Goal: Task Accomplishment & Management: Use online tool/utility

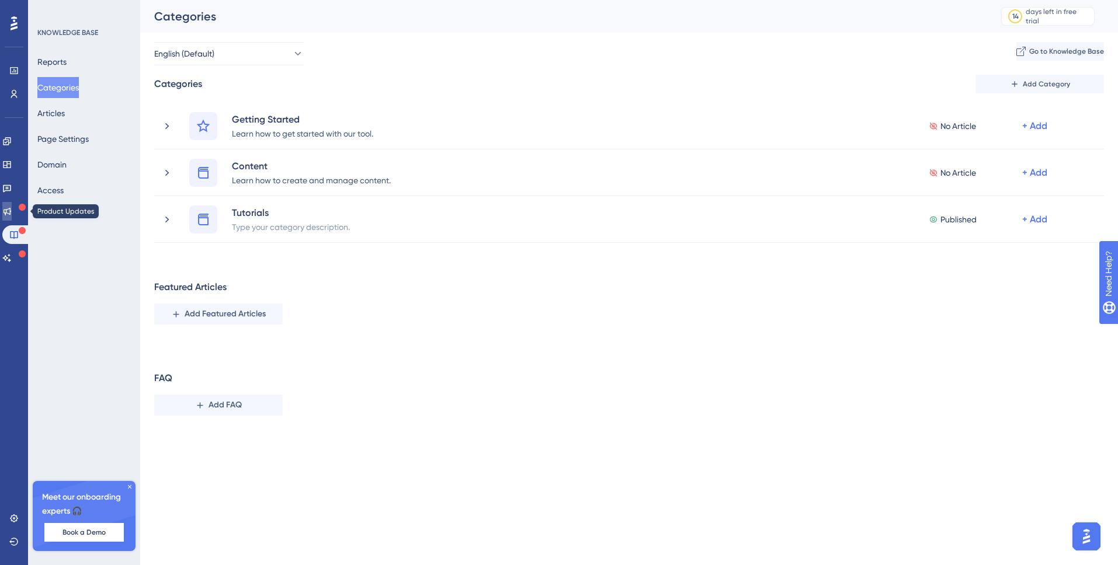
click at [12, 211] on icon at bounding box center [6, 211] width 9 height 9
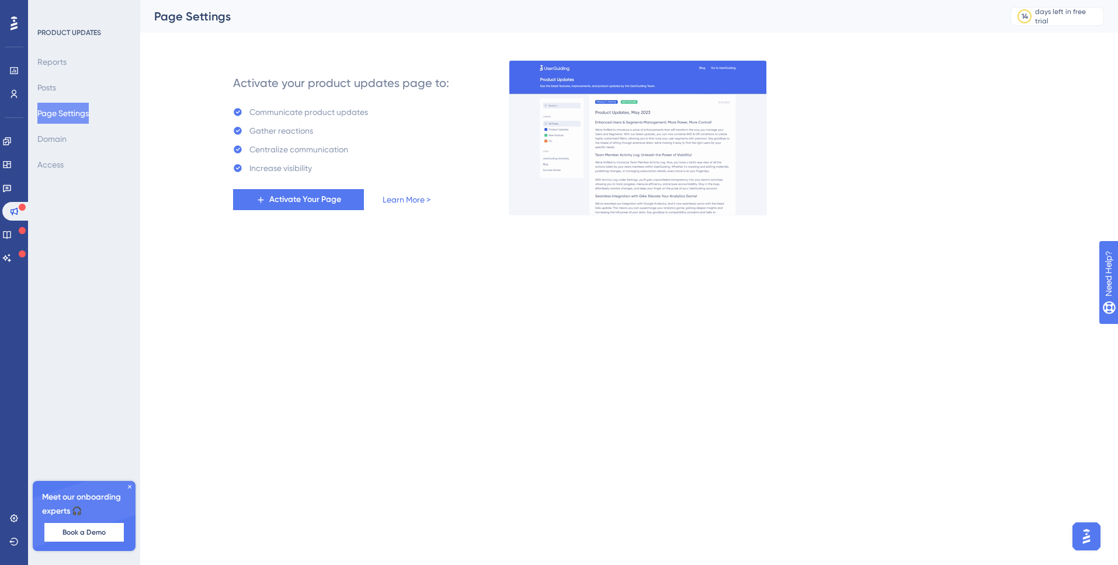
click at [15, 19] on icon at bounding box center [14, 23] width 7 height 15
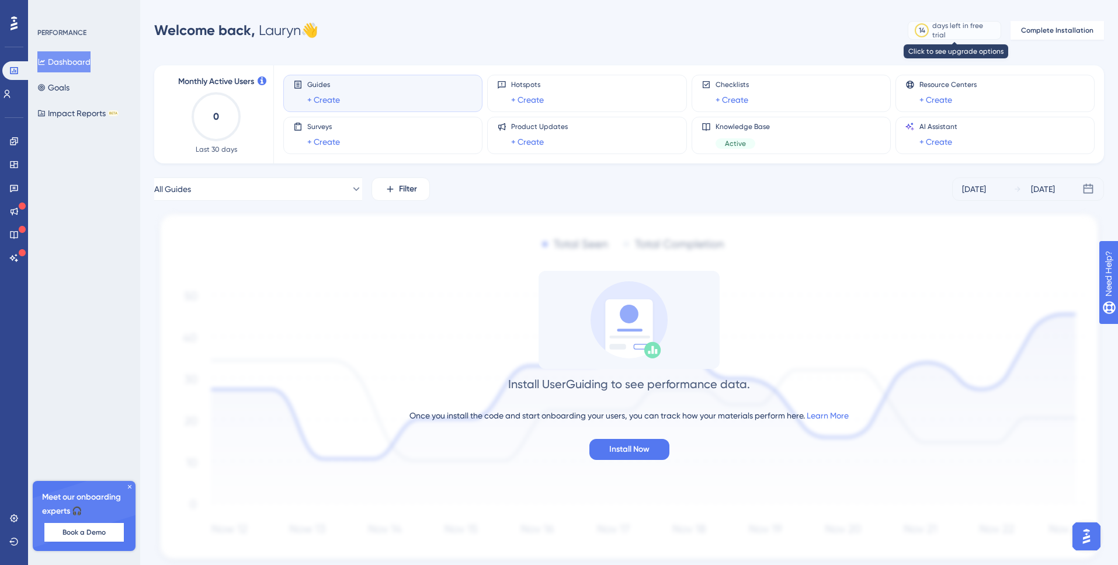
click at [951, 32] on div "days left in free trial" at bounding box center [964, 30] width 65 height 19
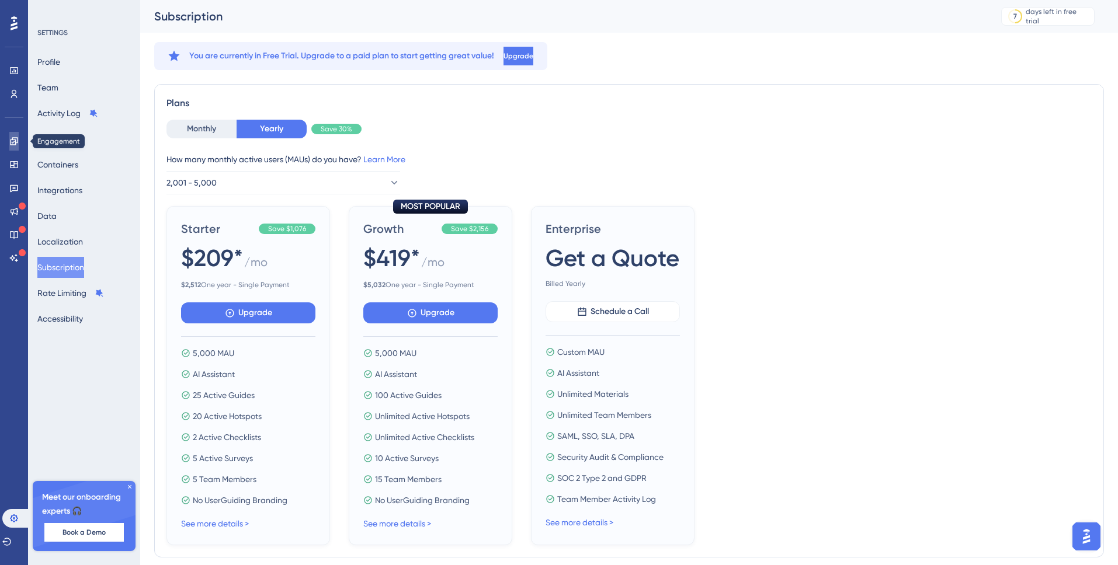
click at [16, 144] on icon at bounding box center [13, 141] width 9 height 9
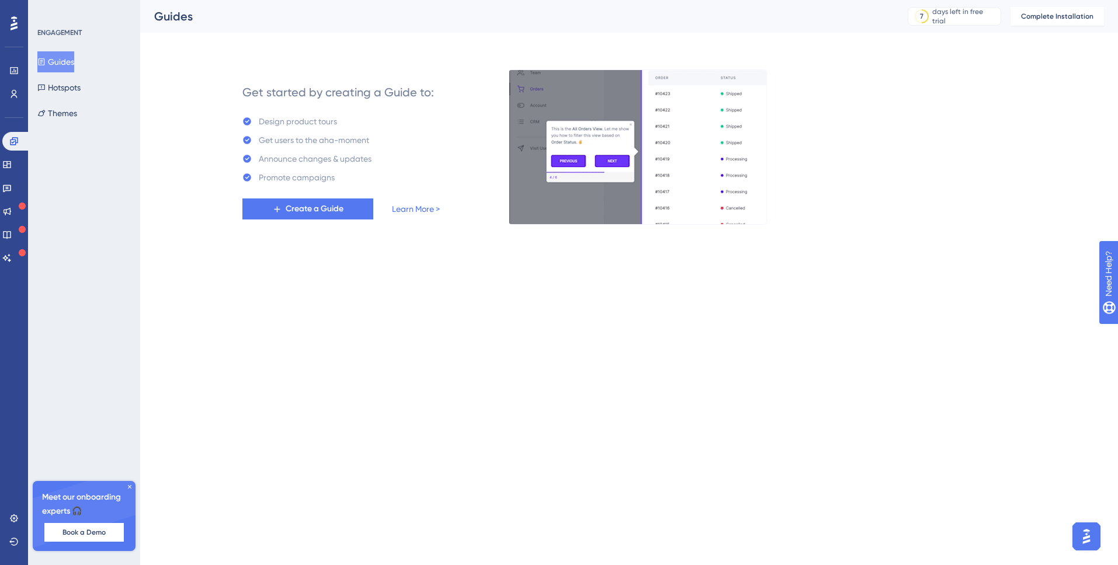
click at [12, 25] on icon at bounding box center [14, 23] width 7 height 14
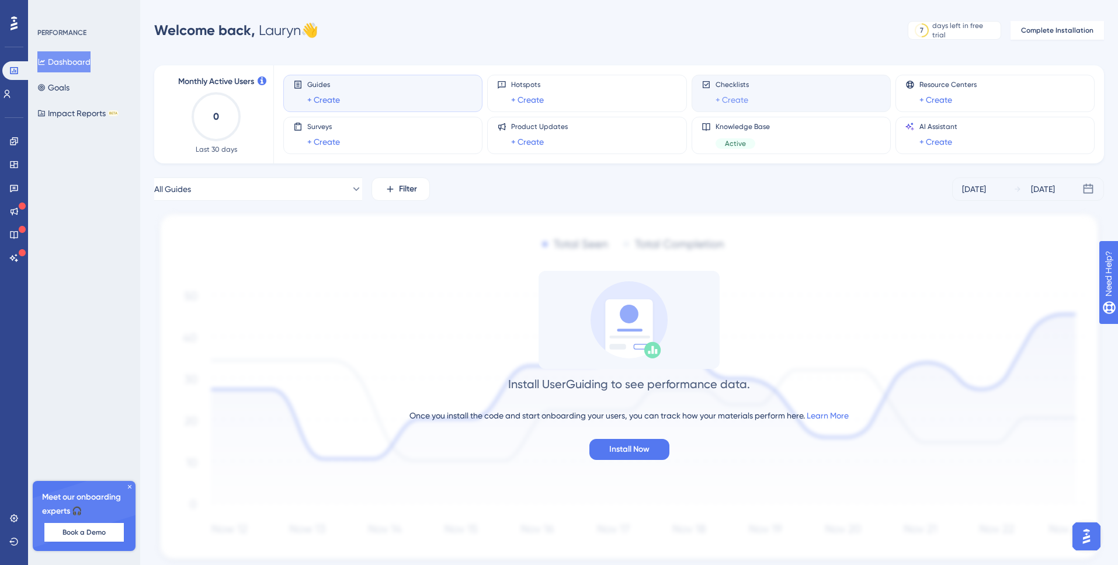
click at [740, 93] on link "+ Create" at bounding box center [731, 100] width 33 height 14
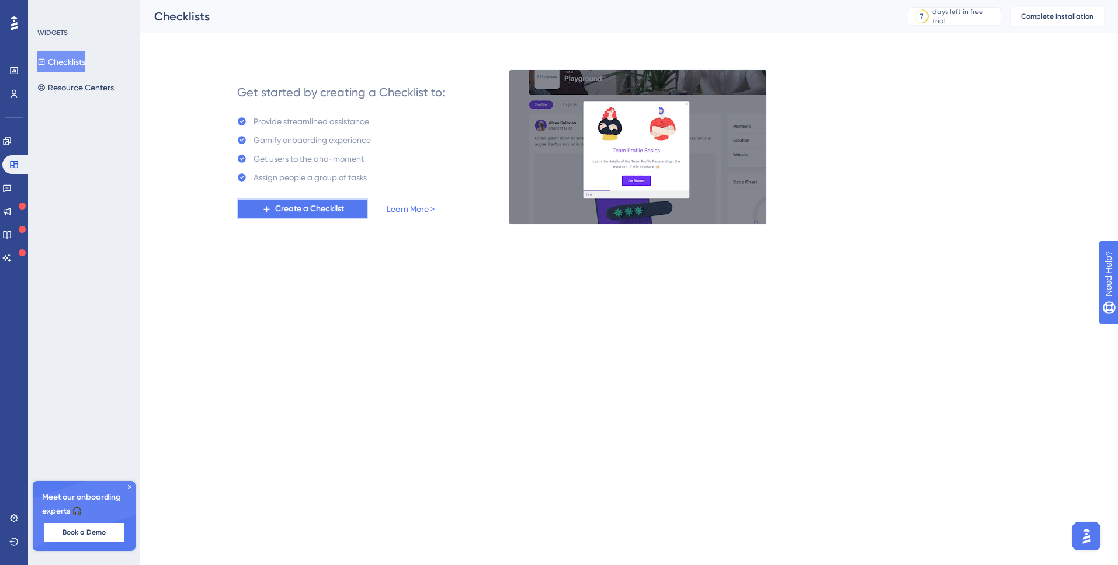
click at [290, 217] on button "Create a Checklist" at bounding box center [302, 209] width 131 height 21
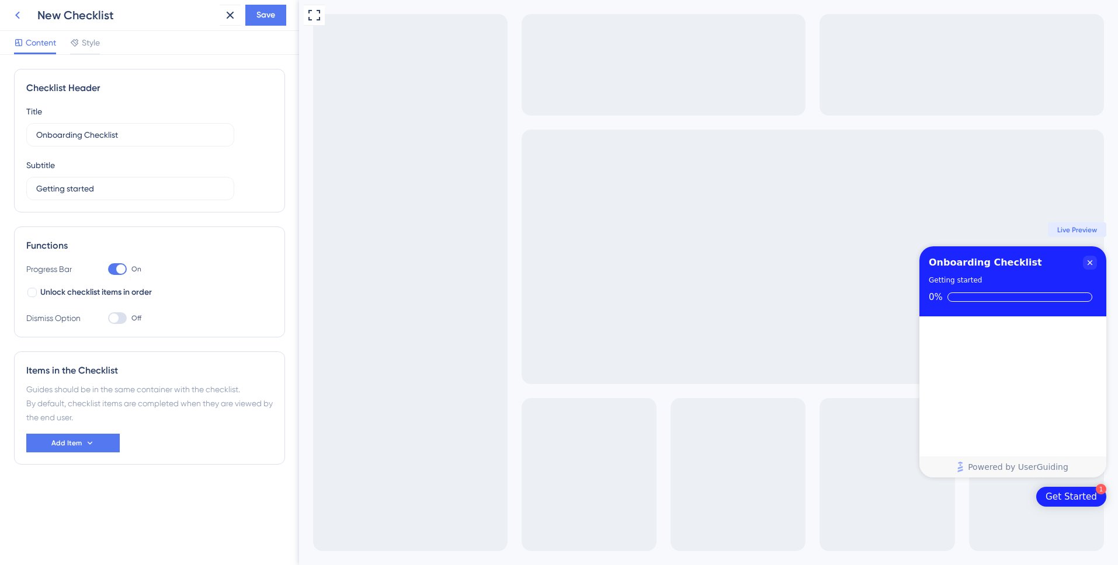
click at [20, 15] on icon at bounding box center [18, 15] width 14 height 14
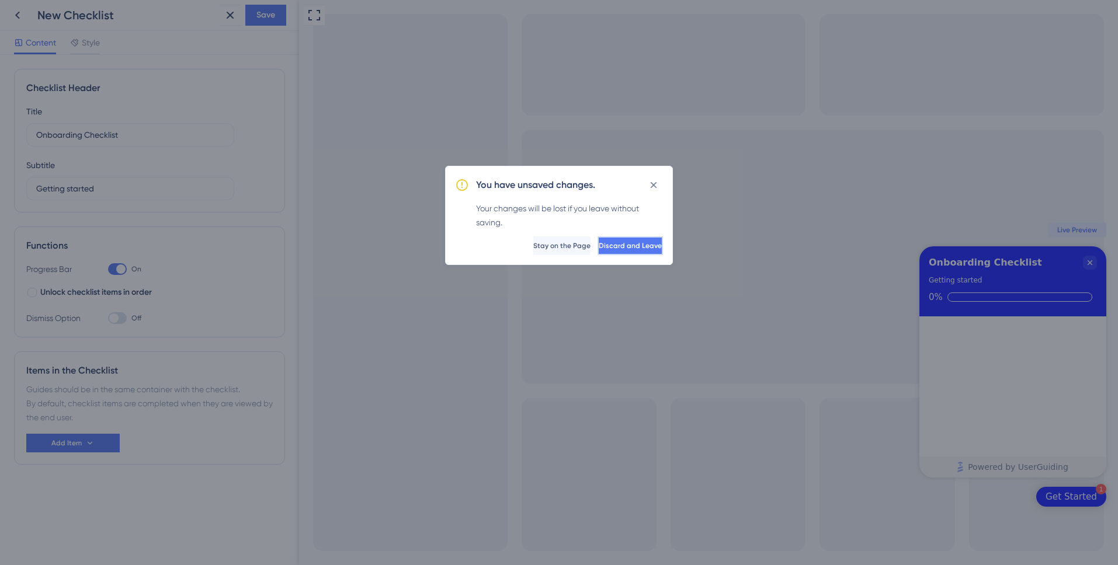
click at [614, 247] on span "Discard and Leave" at bounding box center [630, 245] width 63 height 9
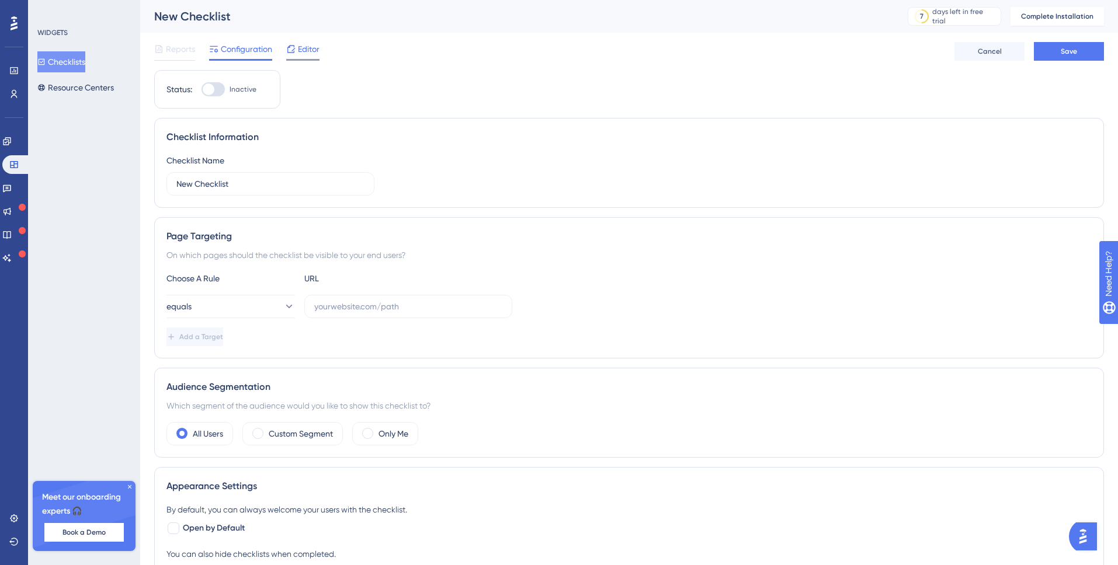
click at [301, 48] on span "Editor" at bounding box center [309, 49] width 22 height 14
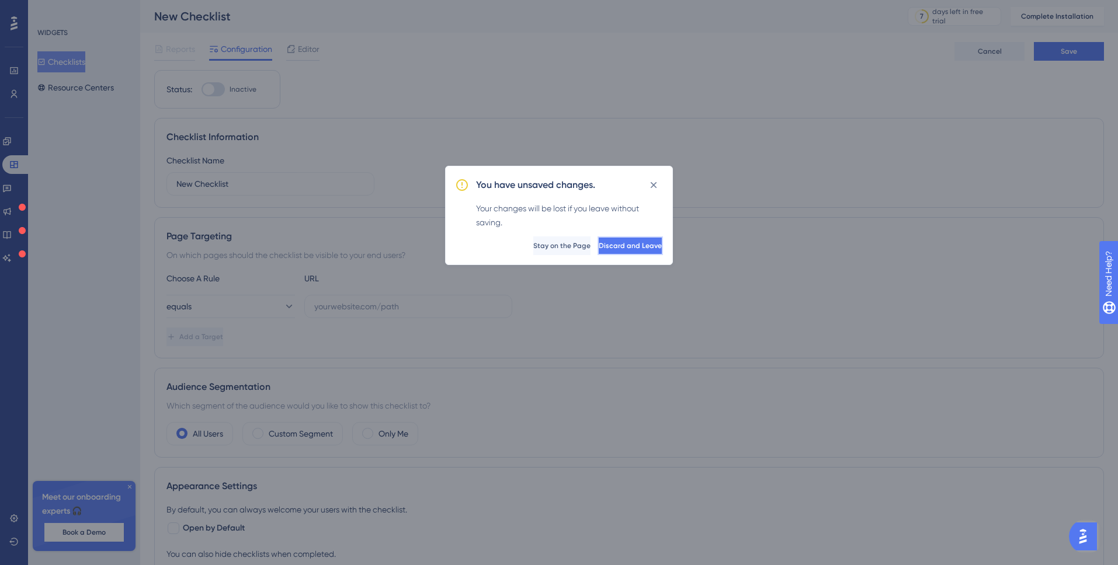
click at [602, 250] on span "Discard and Leave" at bounding box center [630, 245] width 63 height 9
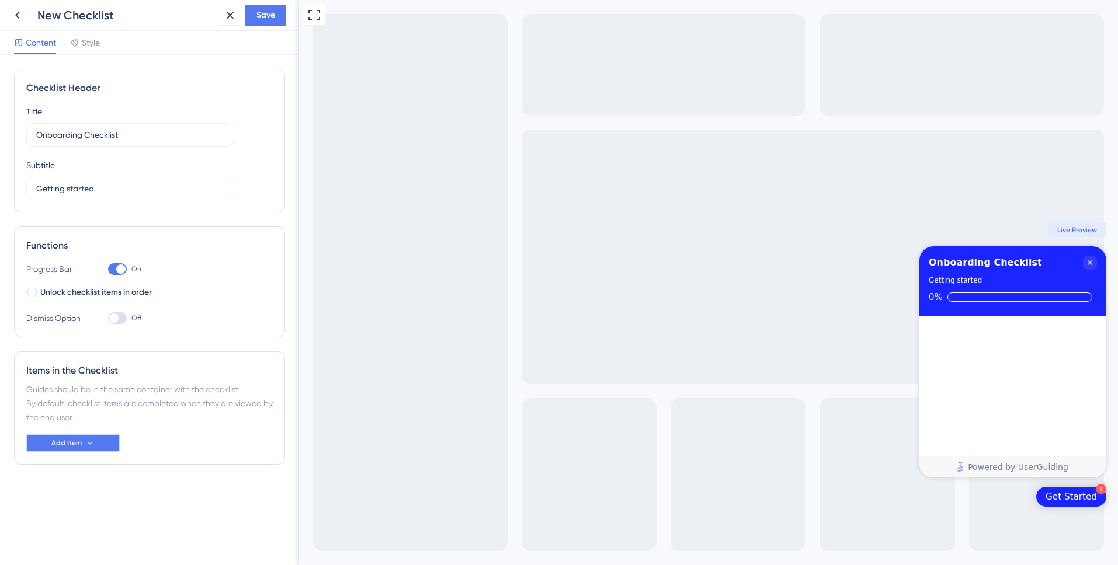
click at [91, 442] on icon at bounding box center [90, 443] width 5 height 3
click at [230, 15] on icon at bounding box center [231, 16] width 8 height 8
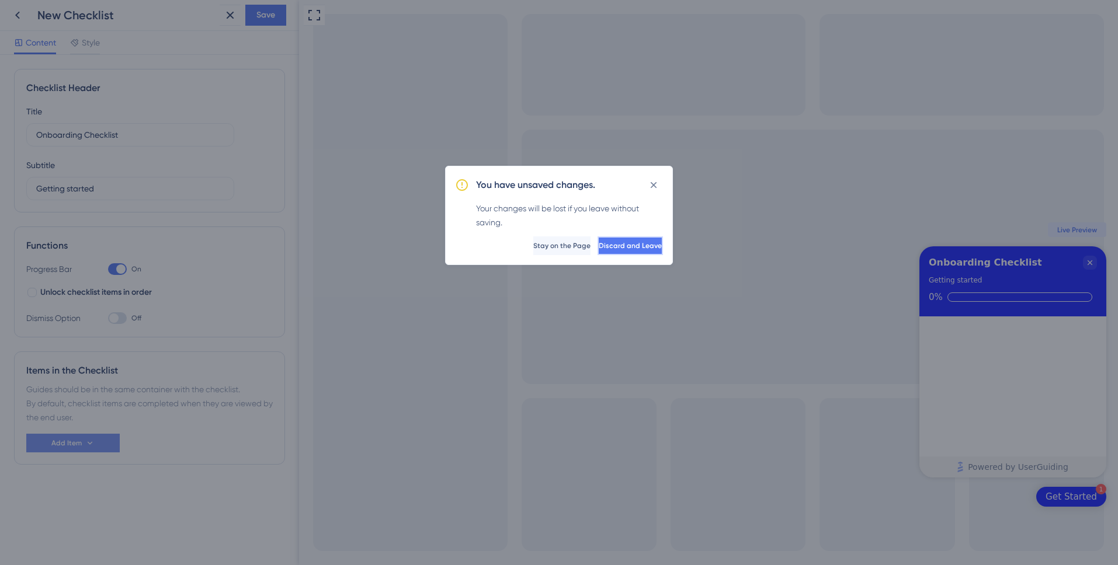
click at [599, 246] on span "Discard and Leave" at bounding box center [630, 245] width 63 height 9
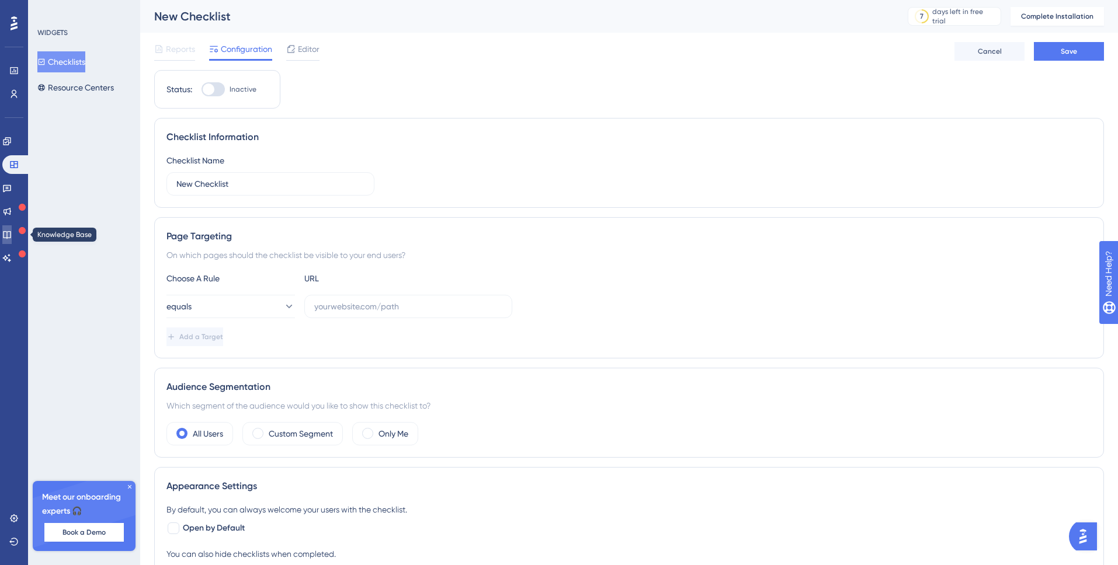
click at [12, 234] on icon at bounding box center [6, 234] width 9 height 9
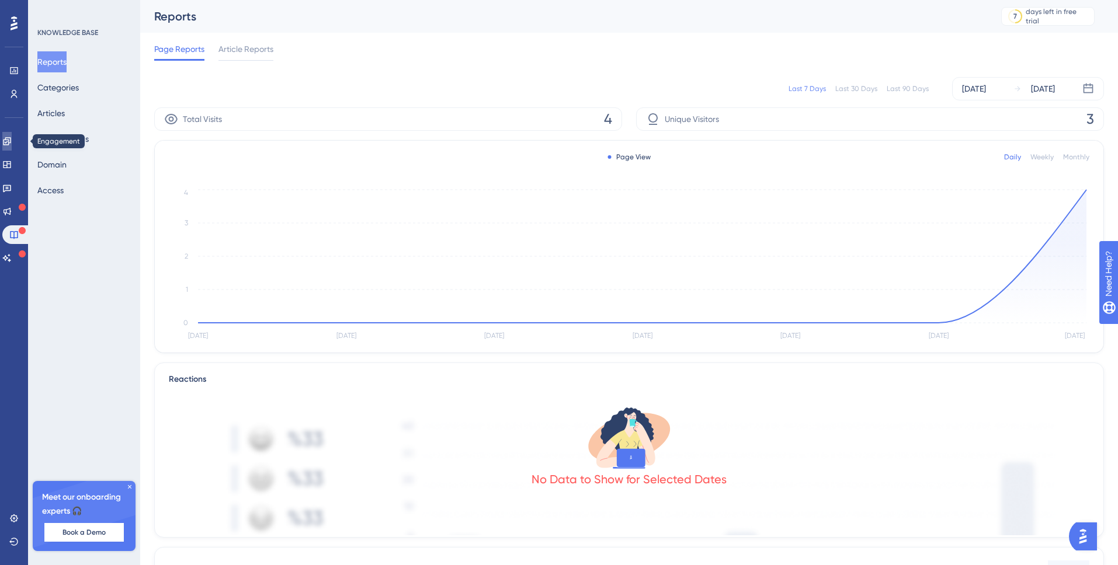
click at [11, 144] on icon at bounding box center [7, 141] width 8 height 8
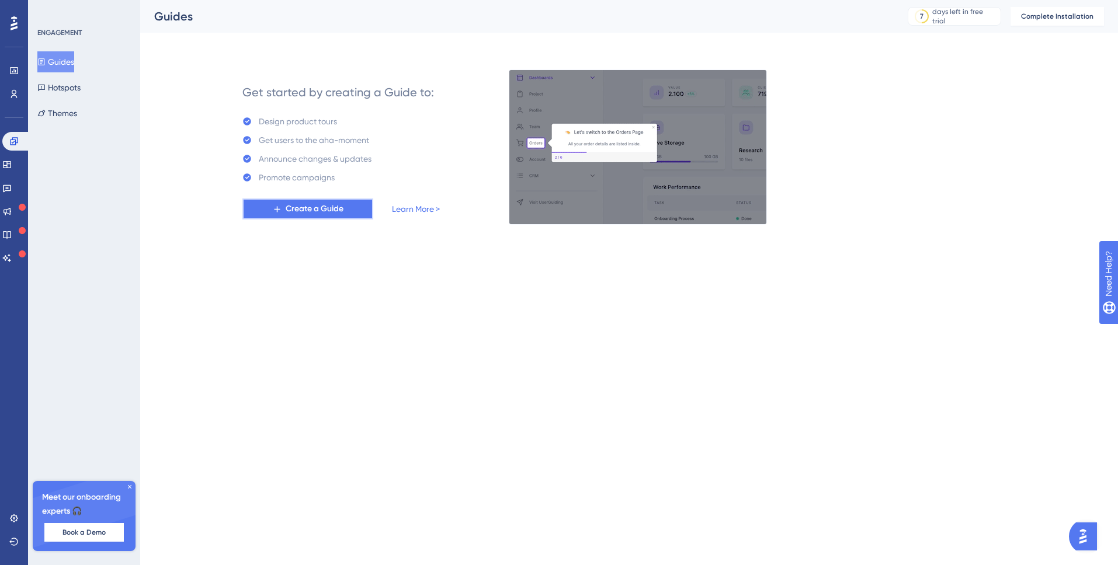
click at [295, 206] on span "Create a Guide" at bounding box center [315, 209] width 58 height 14
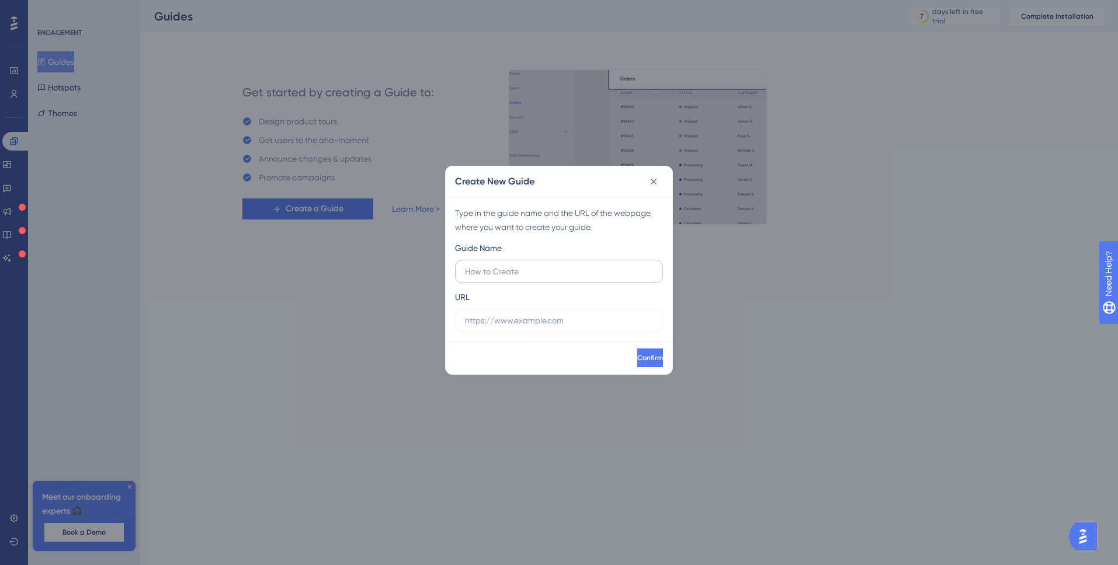
click at [495, 266] on input "text" at bounding box center [559, 271] width 188 height 13
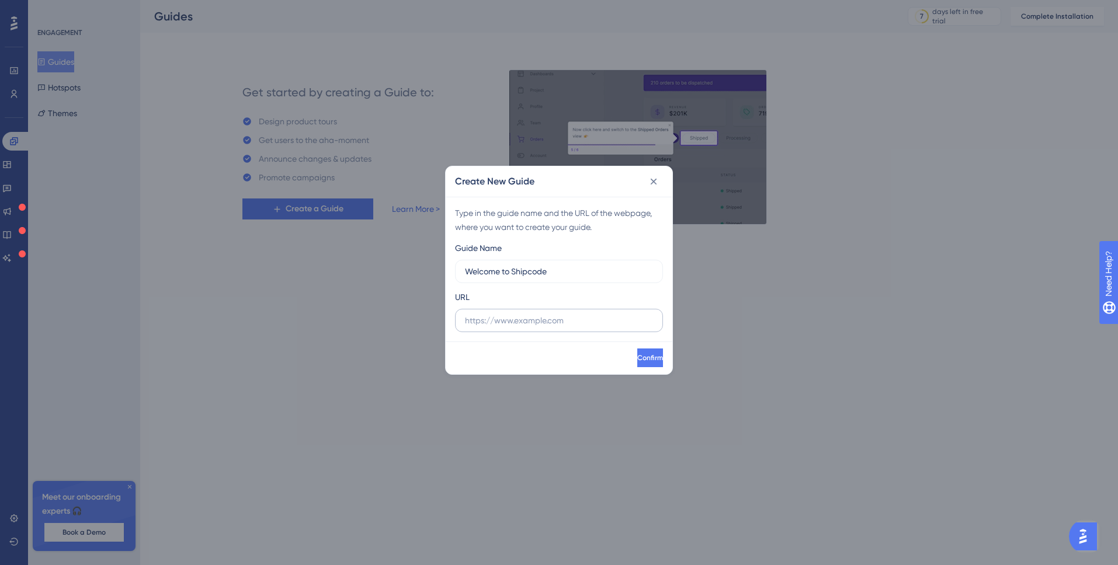
type input "Welcome to Shipcode"
click at [506, 313] on label at bounding box center [559, 320] width 208 height 23
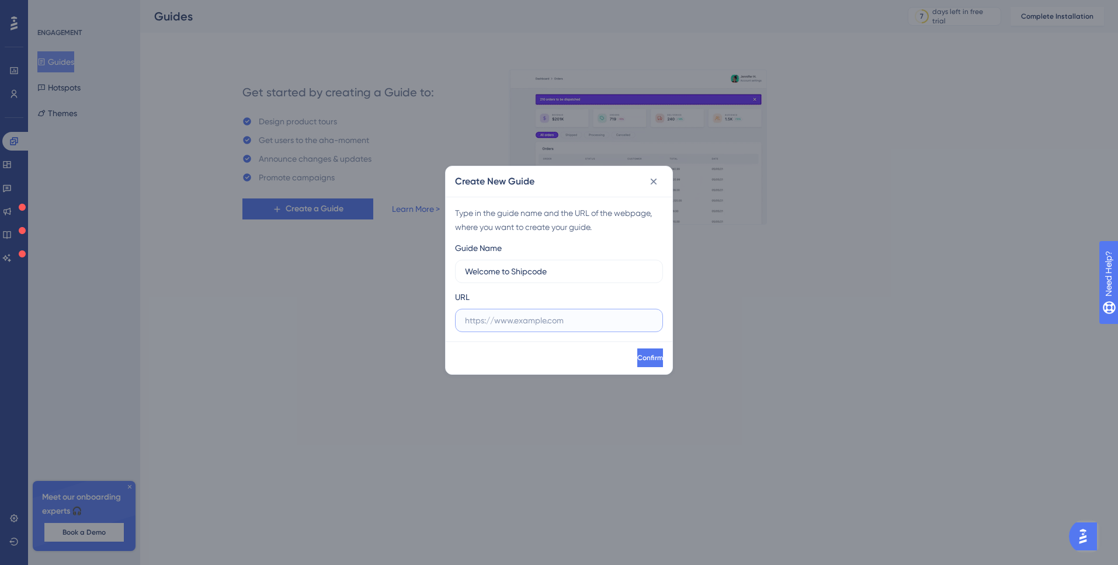
click at [506, 314] on input "text" at bounding box center [559, 320] width 188 height 13
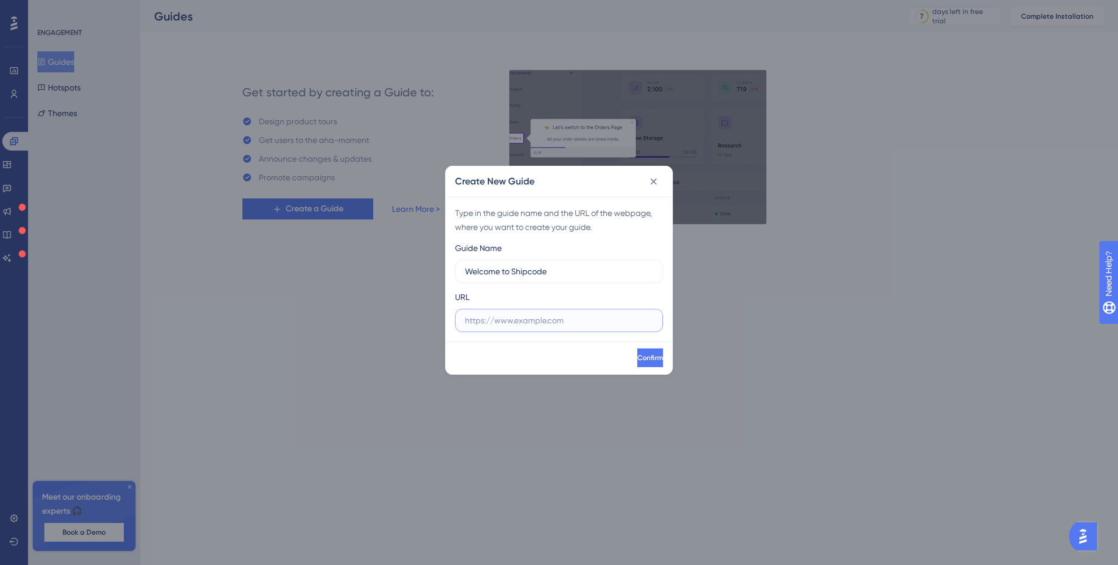
click at [520, 323] on input "text" at bounding box center [559, 320] width 188 height 13
paste input "[URL][DOMAIN_NAME]"
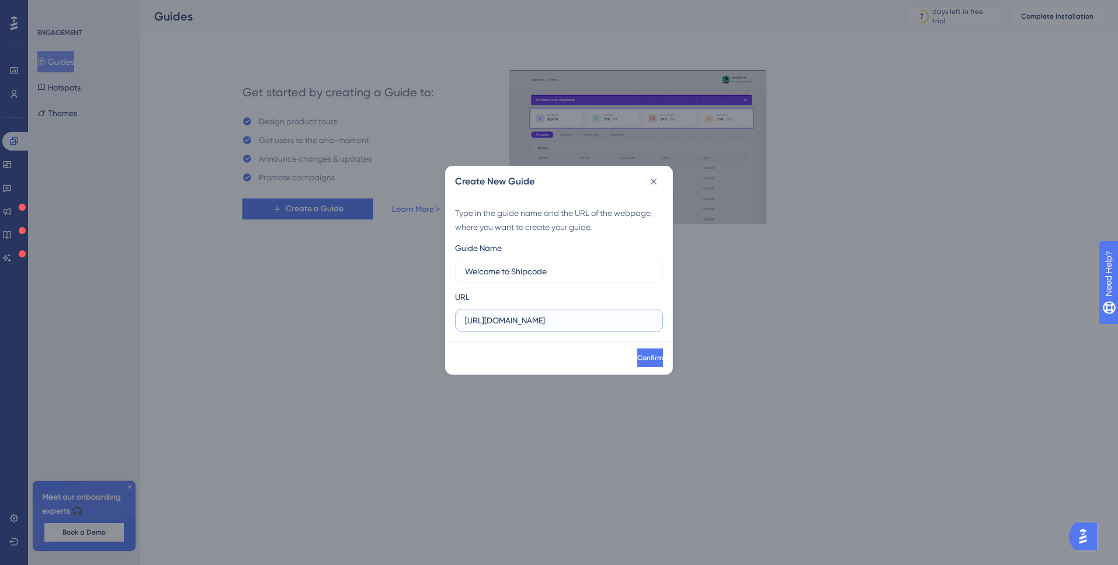
scroll to position [0, 6]
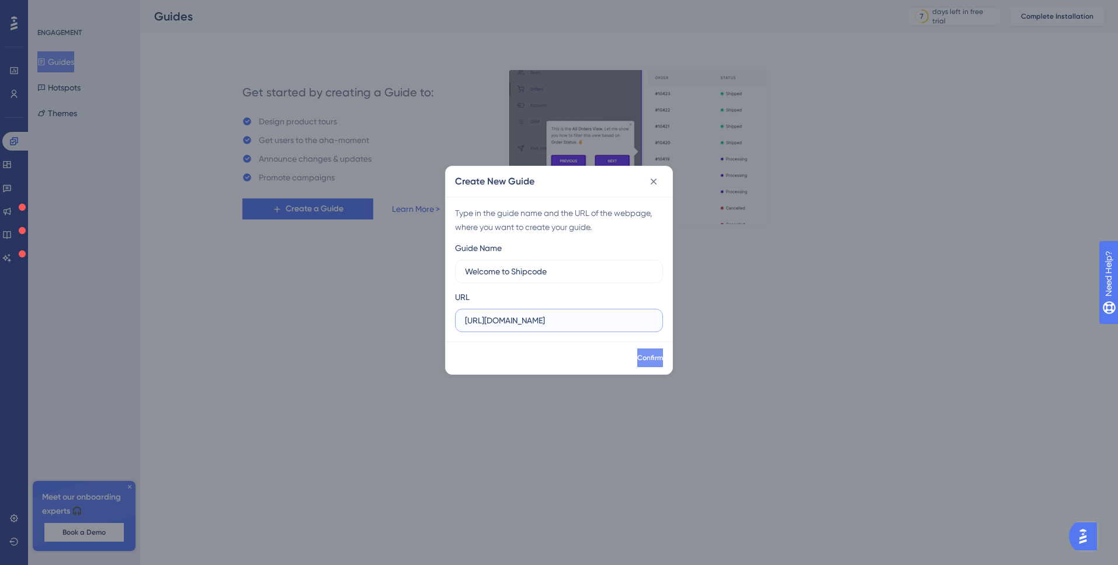
type input "[URL][DOMAIN_NAME]"
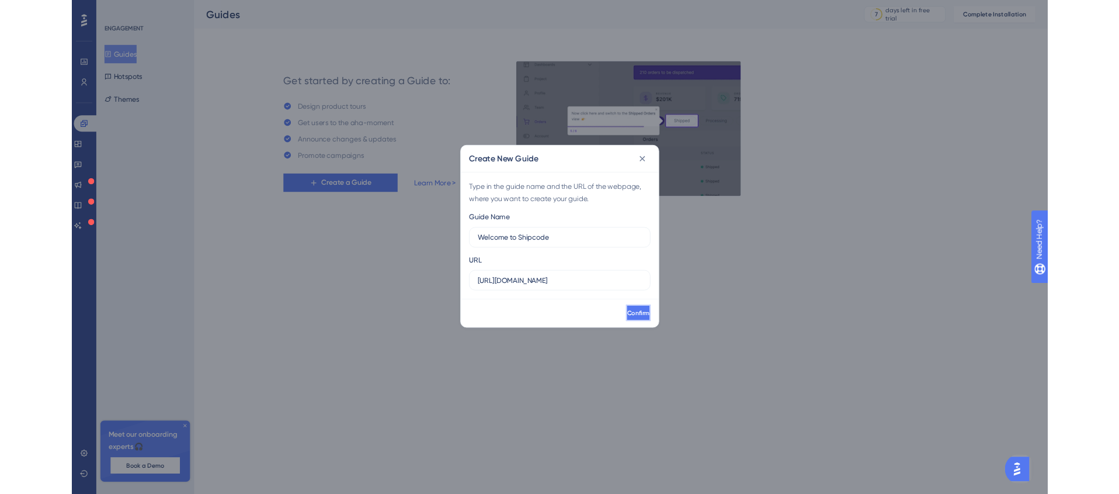
scroll to position [0, 0]
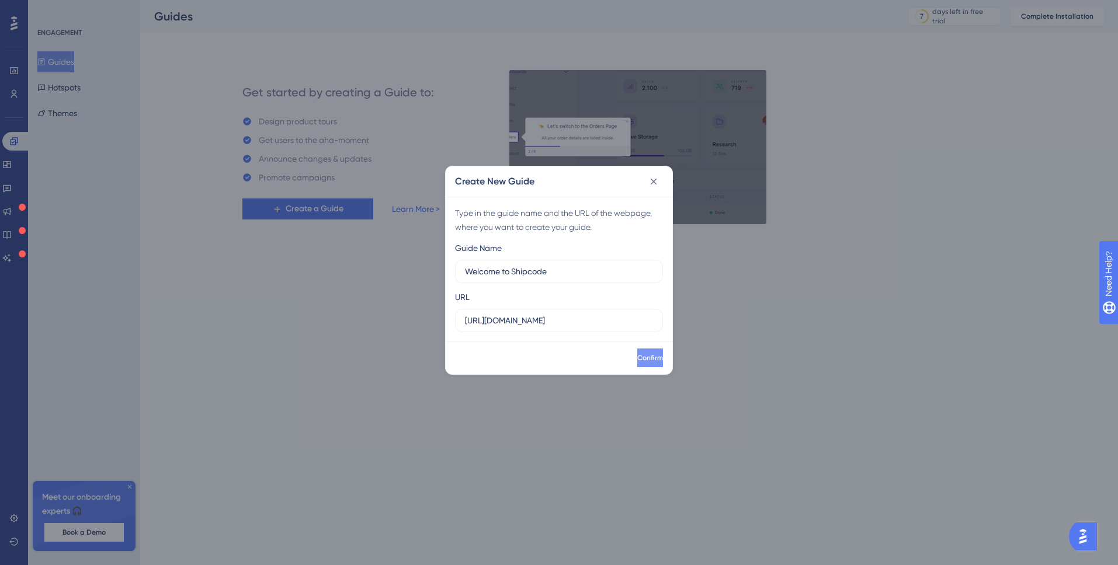
click at [637, 357] on span "Confirm" at bounding box center [650, 357] width 26 height 9
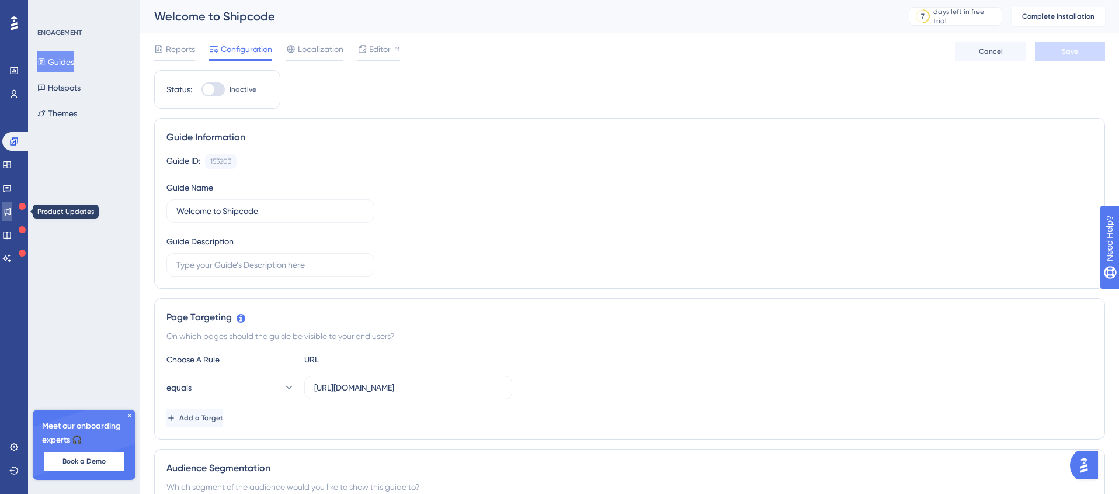
click at [11, 213] on icon at bounding box center [8, 212] width 8 height 8
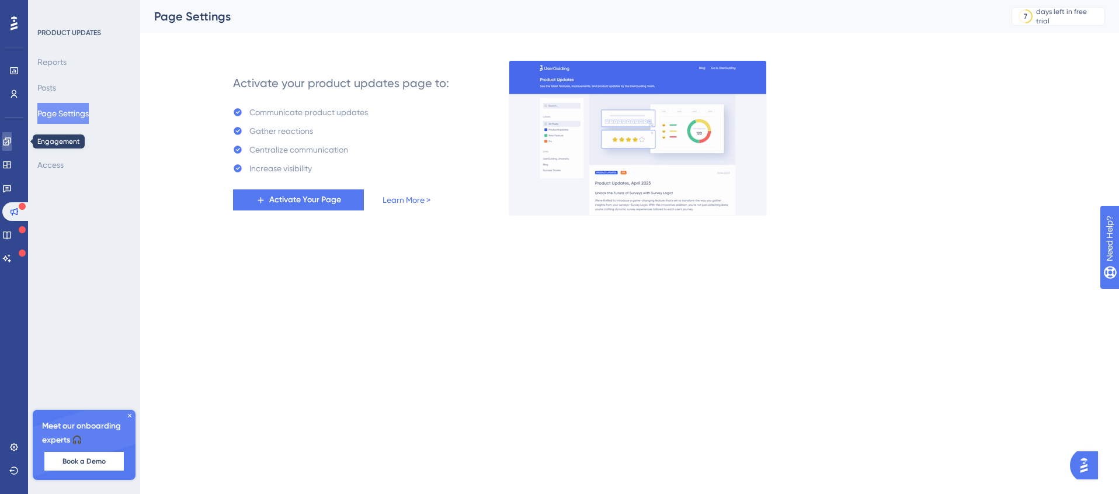
click at [12, 143] on icon at bounding box center [6, 141] width 9 height 9
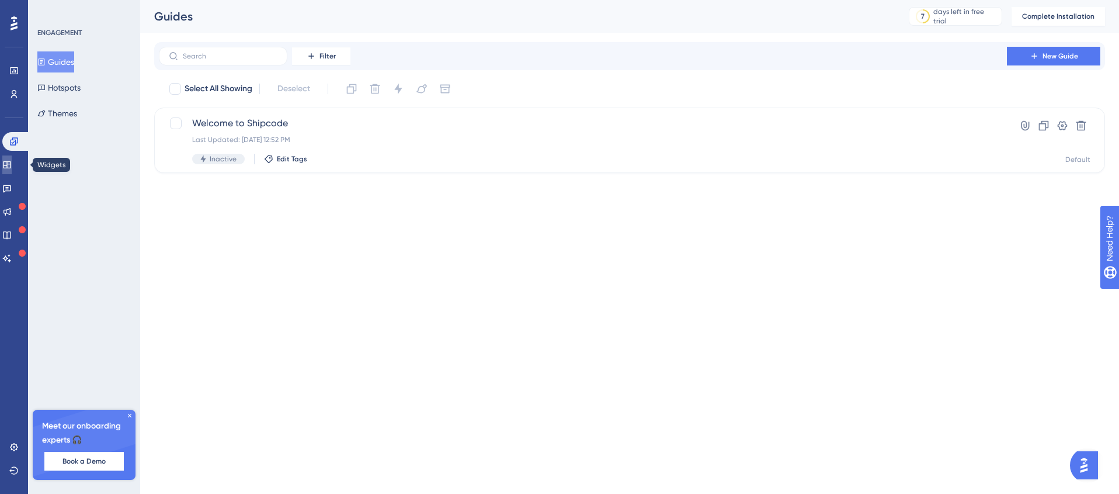
click at [12, 165] on icon at bounding box center [6, 164] width 9 height 9
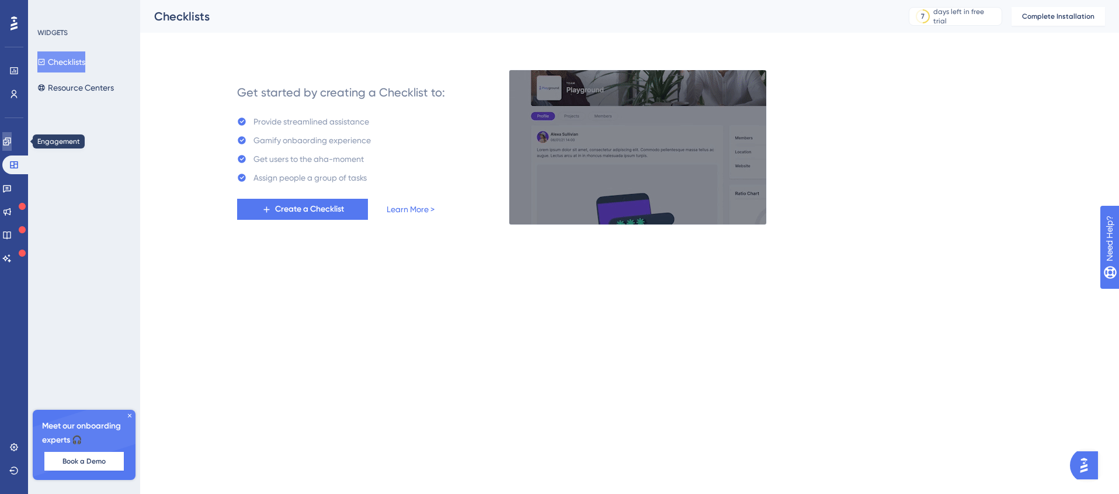
click at [11, 140] on icon at bounding box center [7, 141] width 8 height 8
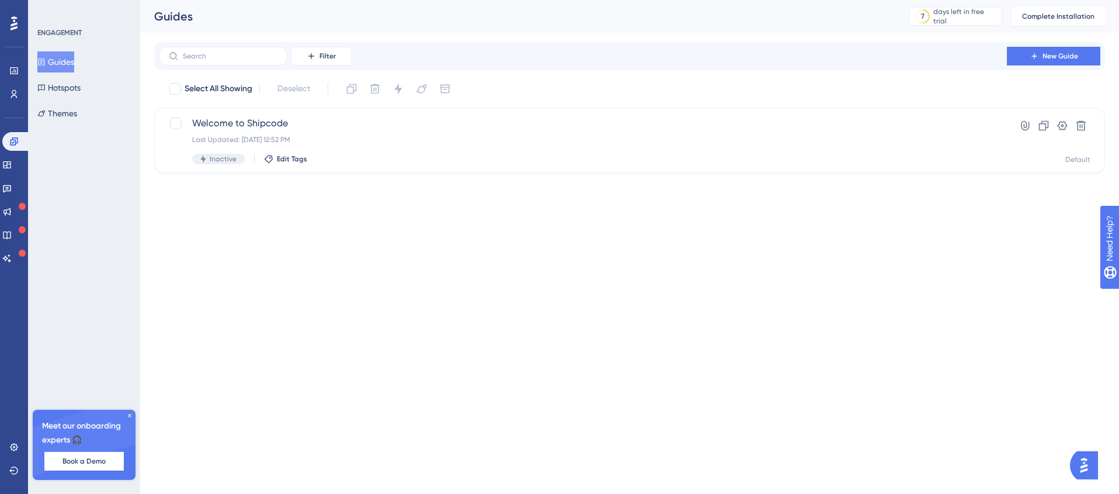
click at [68, 60] on button "Guides" at bounding box center [55, 61] width 37 height 21
click at [239, 123] on span "Welcome to Shipcode" at bounding box center [582, 123] width 781 height 14
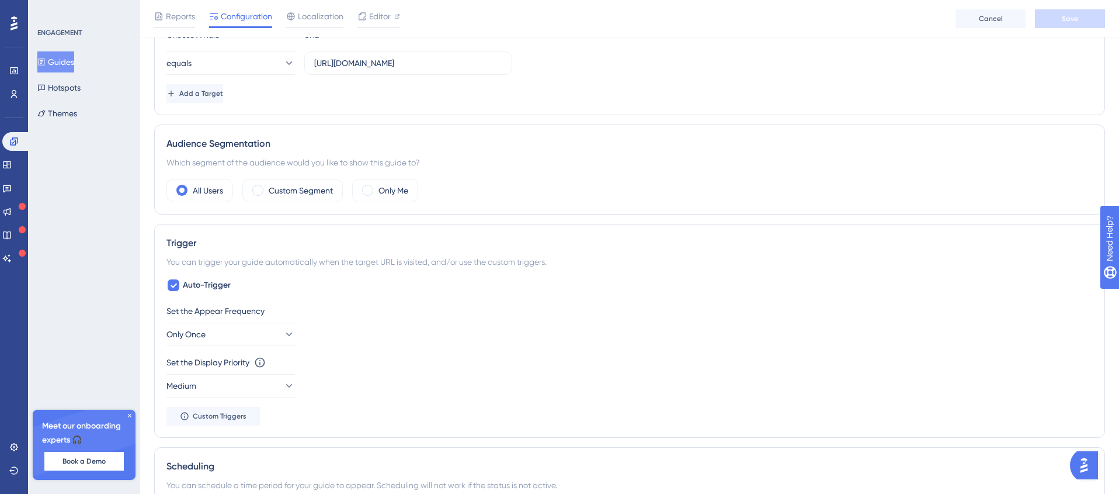
scroll to position [350, 0]
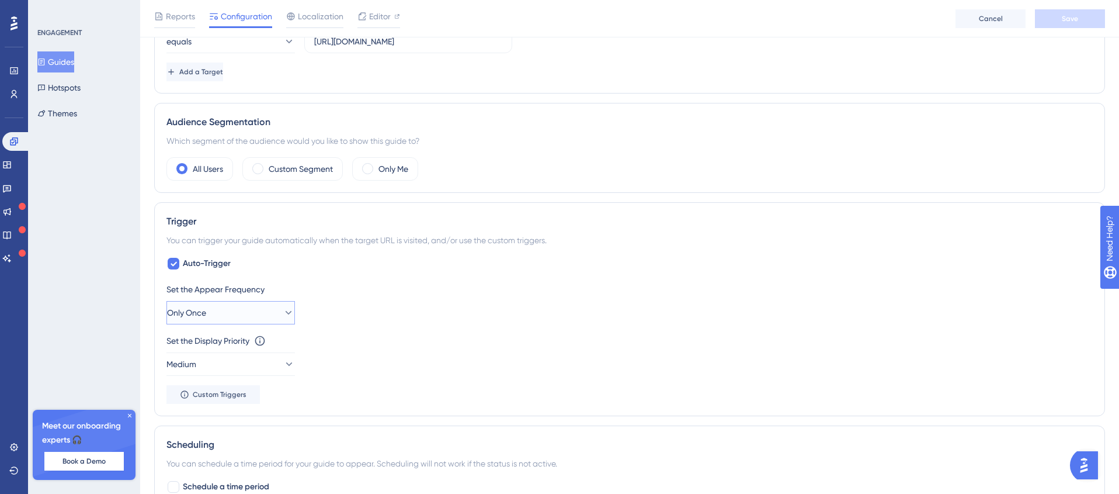
click at [225, 315] on button "Only Once" at bounding box center [230, 312] width 128 height 23
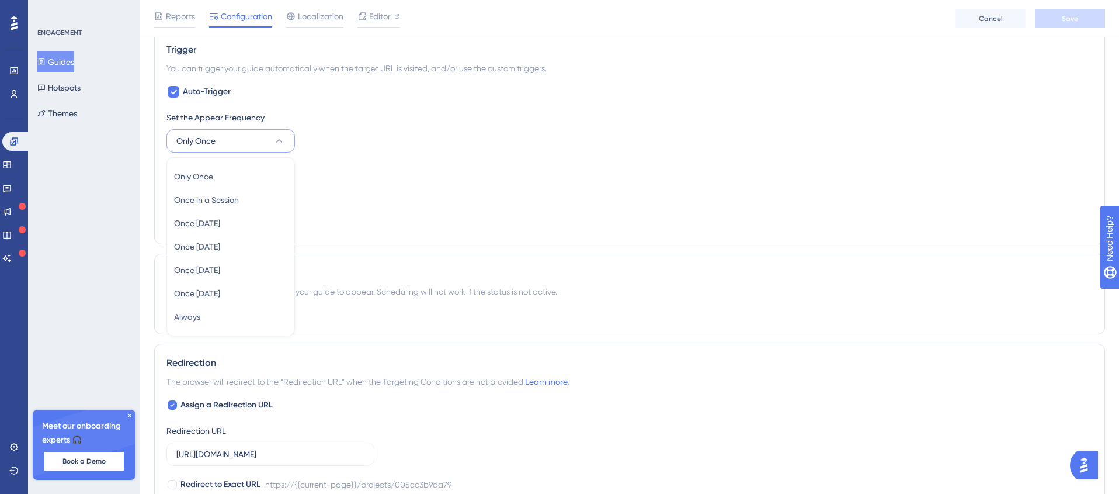
click at [366, 143] on div "Set the Appear Frequency Only Once Only Once Only Once Once in a Session Once i…" at bounding box center [629, 131] width 926 height 42
click at [176, 92] on icon at bounding box center [173, 91] width 7 height 9
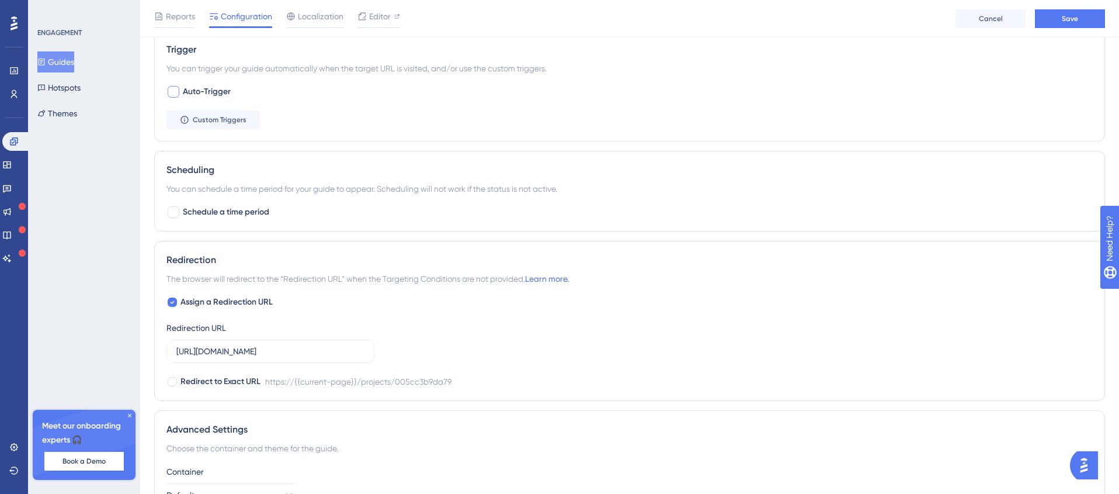
click at [171, 86] on div at bounding box center [174, 92] width 12 height 12
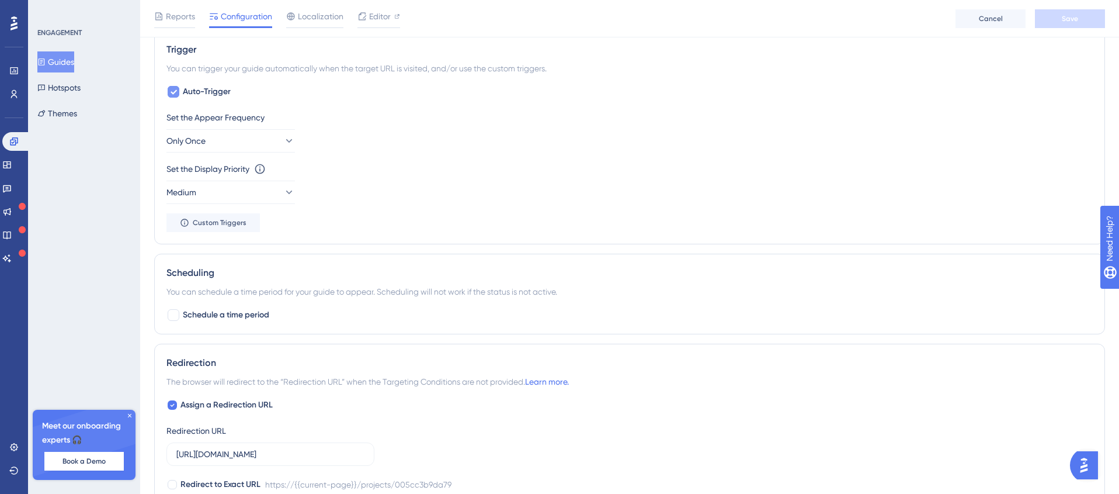
click at [173, 95] on icon at bounding box center [173, 91] width 7 height 9
checkbox input "false"
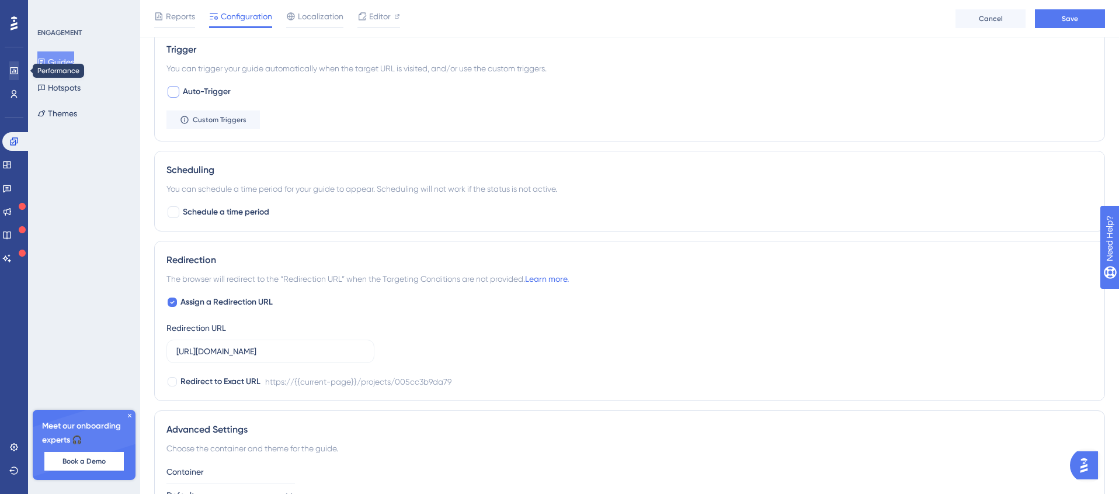
click at [13, 68] on icon at bounding box center [14, 70] width 8 height 7
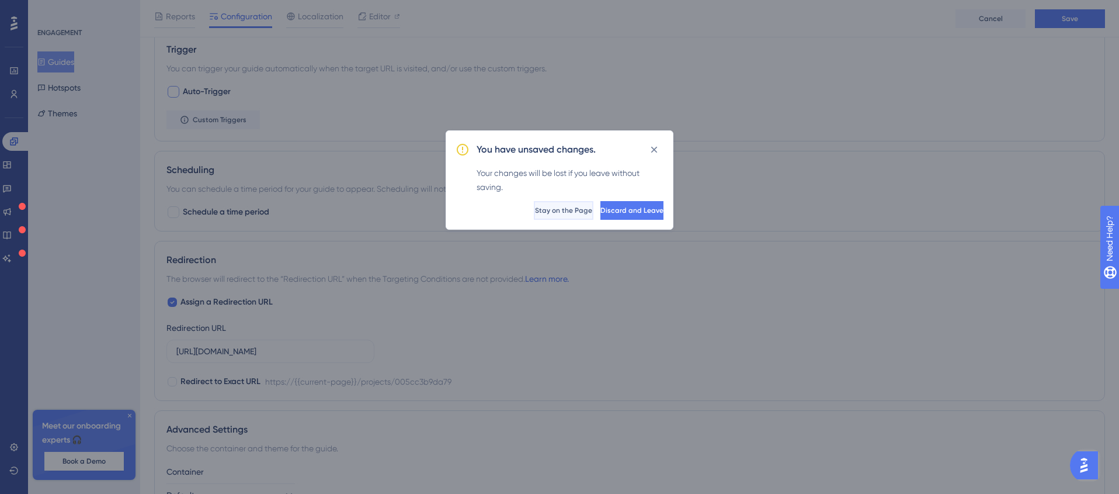
click at [535, 209] on span "Stay on the Page" at bounding box center [563, 210] width 57 height 9
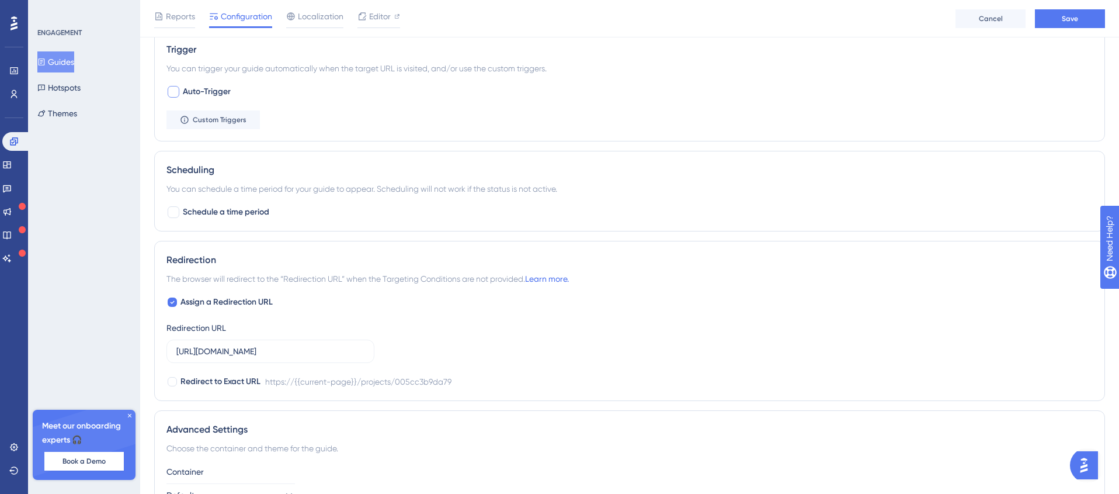
click at [16, 25] on icon at bounding box center [14, 23] width 7 height 15
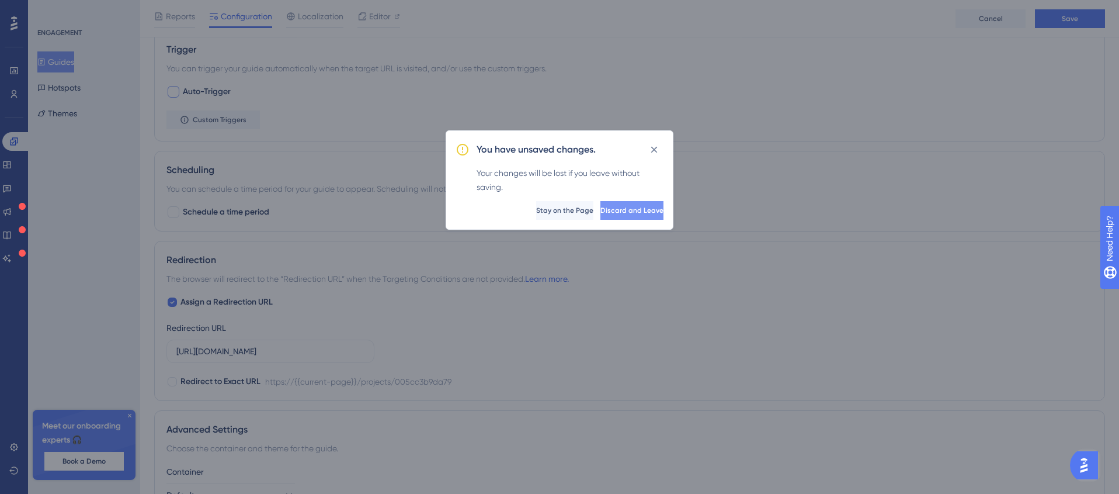
click at [611, 209] on span "Discard and Leave" at bounding box center [631, 210] width 63 height 9
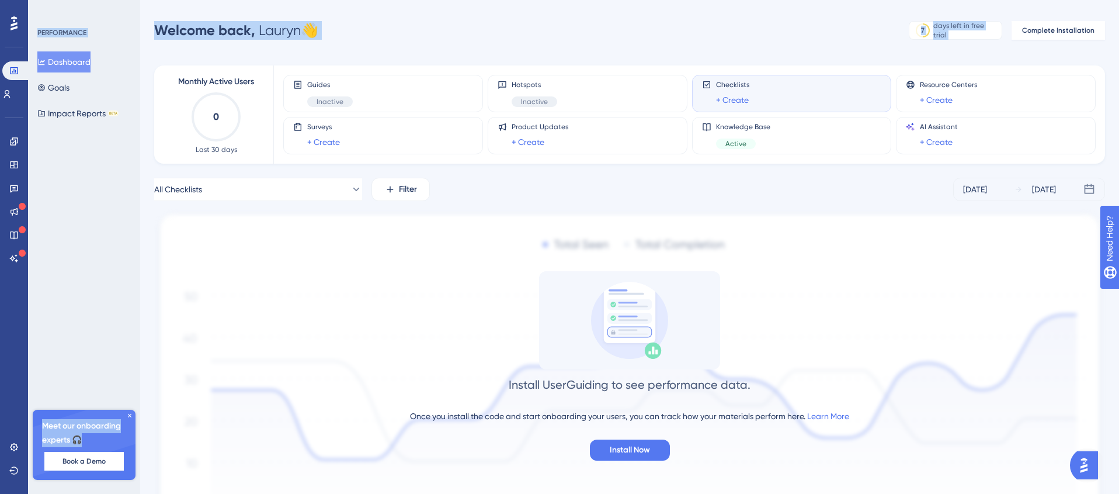
click at [611, 209] on div "All Checklists Filter Sep 18 2025 Sep 24 2025 Install UserGuiding to see perfor…" at bounding box center [629, 373] width 951 height 390
click at [1043, 27] on span "Complete Installation" at bounding box center [1058, 30] width 72 height 9
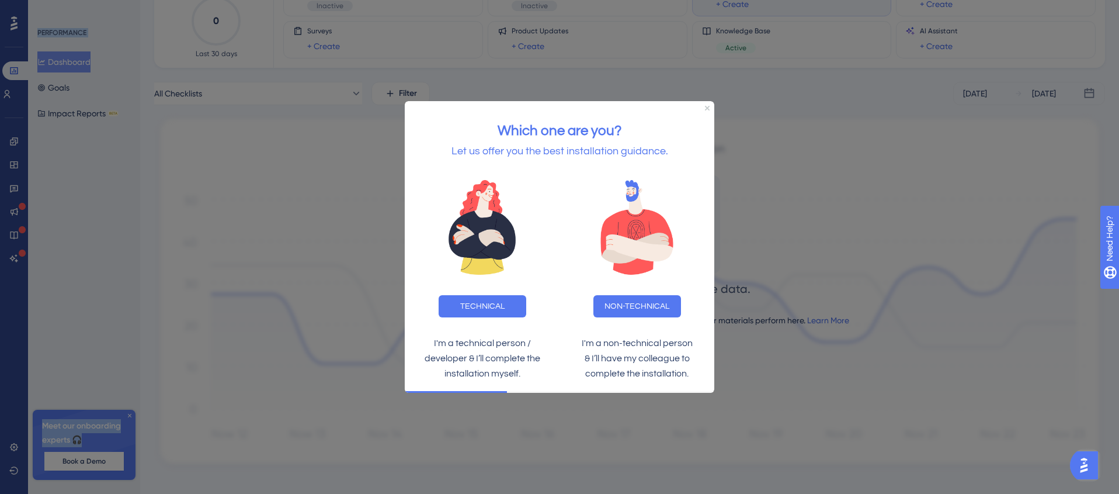
scroll to position [111, 0]
click at [854, 270] on div at bounding box center [559, 247] width 1119 height 494
click at [706, 108] on icon "Close Preview" at bounding box center [707, 108] width 5 height 5
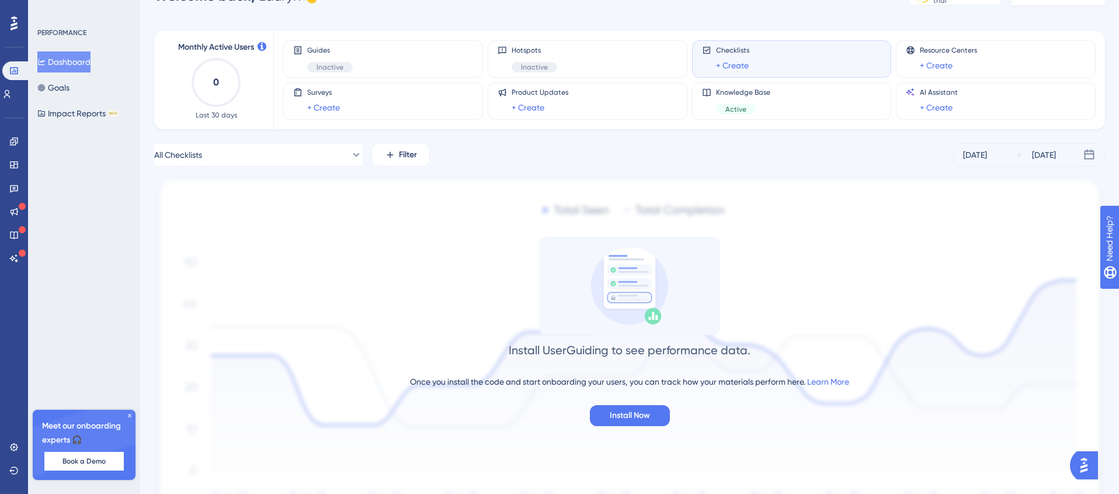
scroll to position [23, 0]
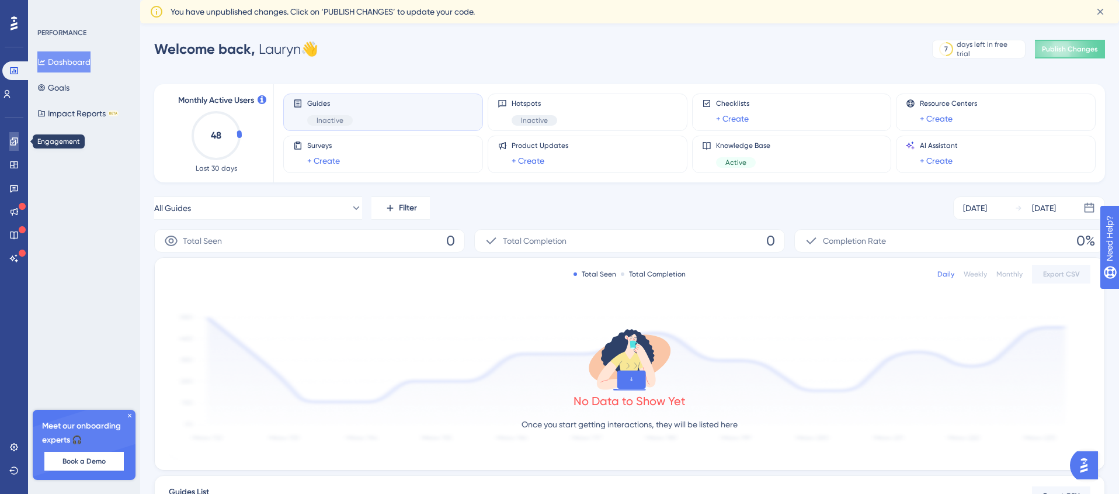
click at [15, 140] on icon at bounding box center [14, 141] width 8 height 8
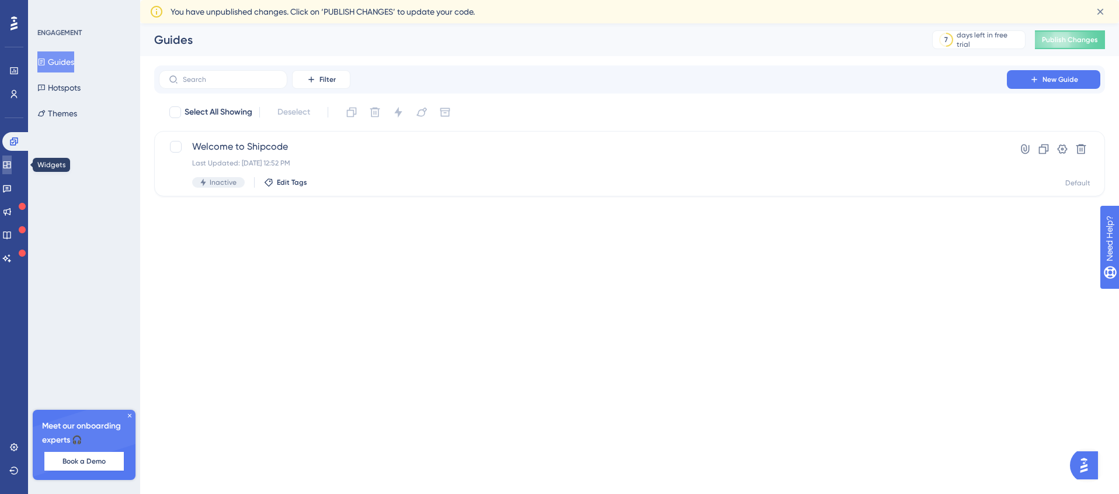
click at [12, 166] on icon at bounding box center [6, 164] width 9 height 9
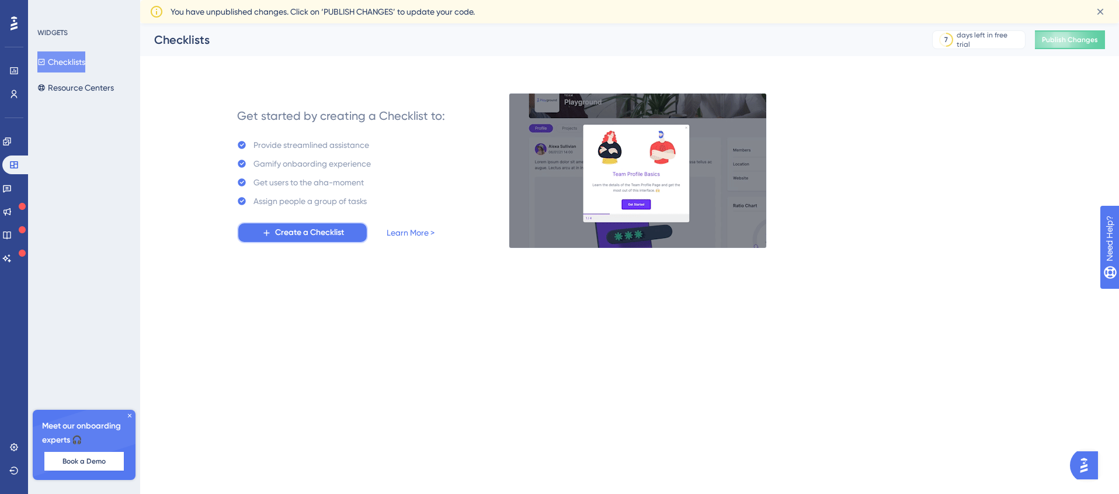
click at [302, 234] on span "Create a Checklist" at bounding box center [309, 232] width 69 height 14
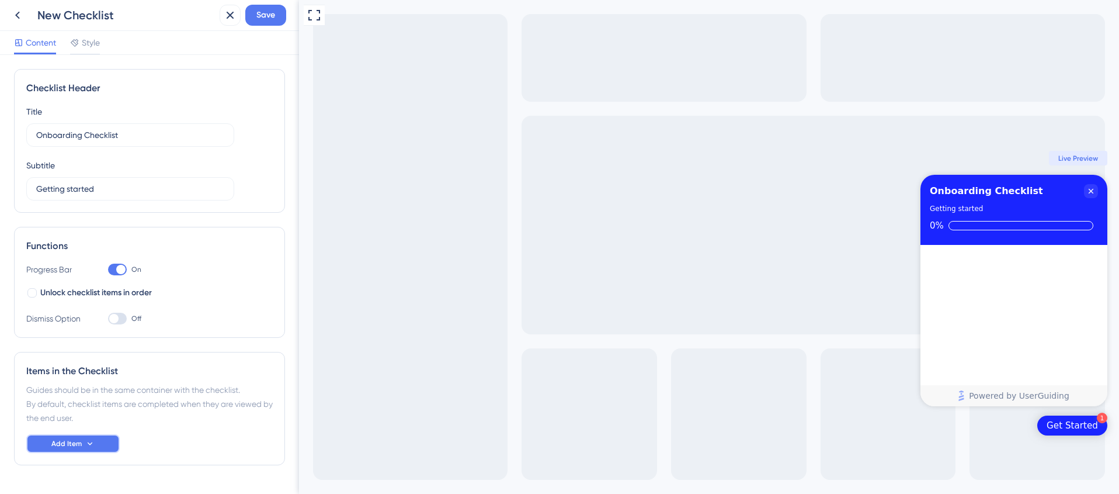
click at [75, 442] on span "Add Item" at bounding box center [66, 443] width 30 height 9
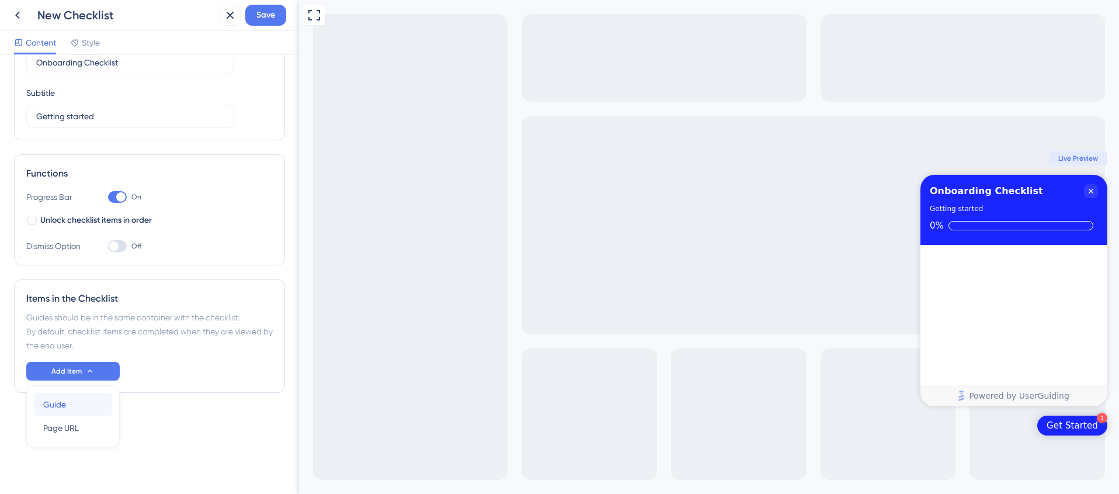
click at [57, 404] on span "Guide" at bounding box center [54, 404] width 23 height 14
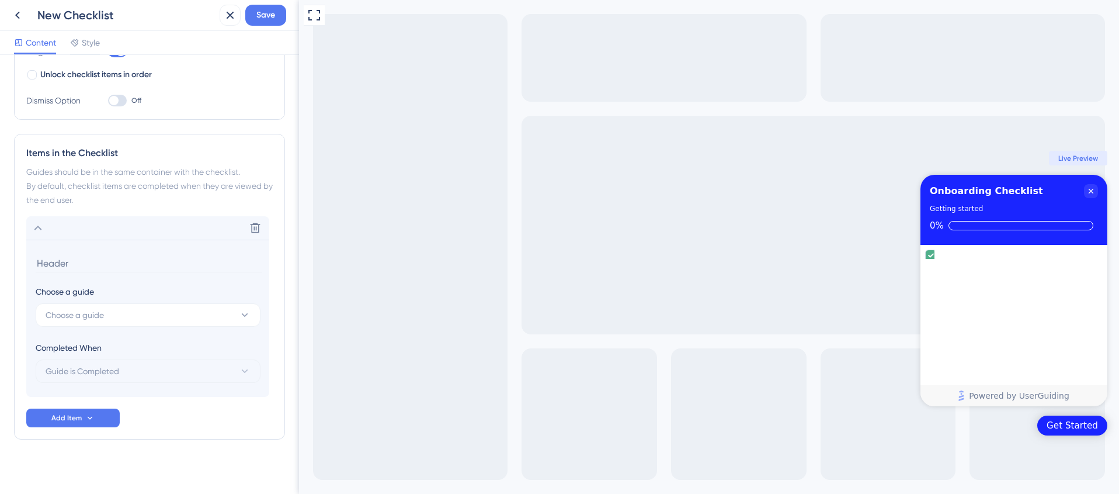
scroll to position [224, 0]
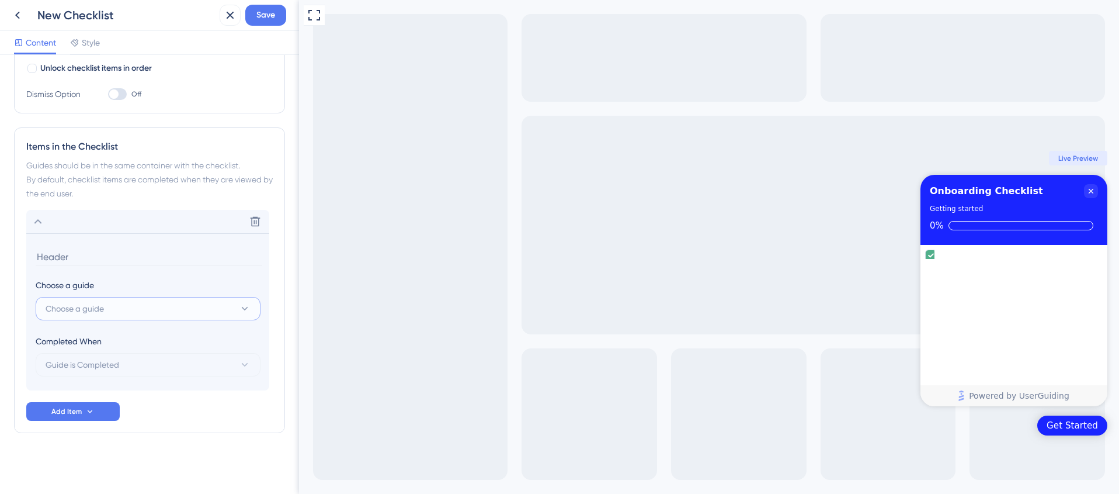
click at [63, 308] on span "Choose a guide" at bounding box center [75, 308] width 58 height 14
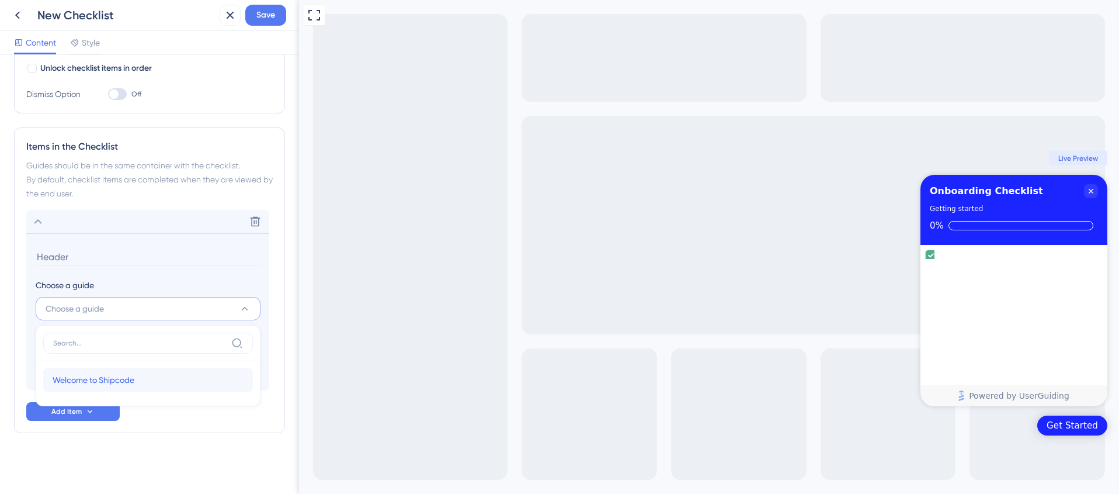
click at [84, 380] on span "Welcome to Shipcode" at bounding box center [94, 380] width 82 height 14
type input "Welcome to Shipcode"
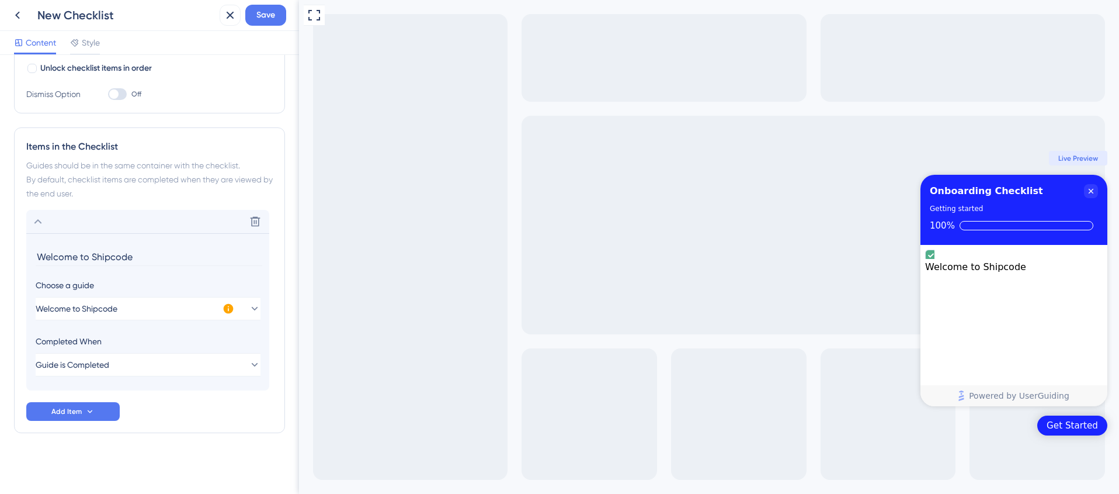
click at [1082, 425] on div "Get Started" at bounding box center [1072, 425] width 51 height 12
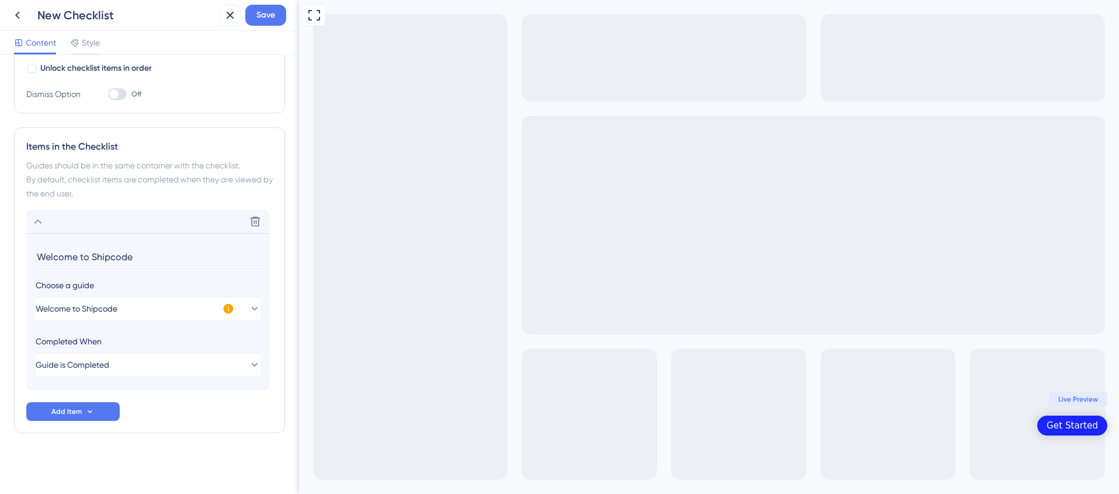
click at [1082, 425] on div "Get Started" at bounding box center [1072, 425] width 51 height 12
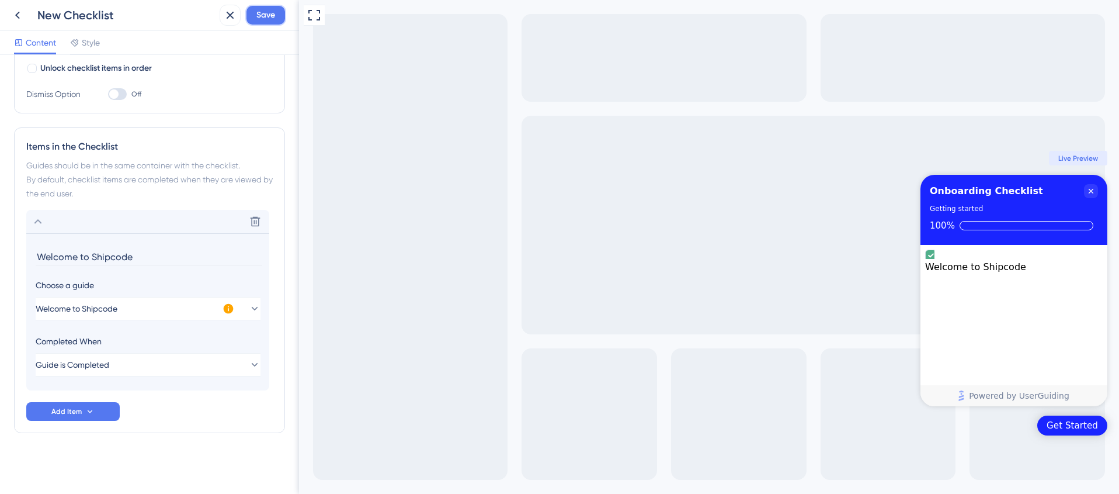
click at [269, 15] on span "Save" at bounding box center [265, 15] width 19 height 14
click at [19, 14] on icon at bounding box center [18, 15] width 14 height 14
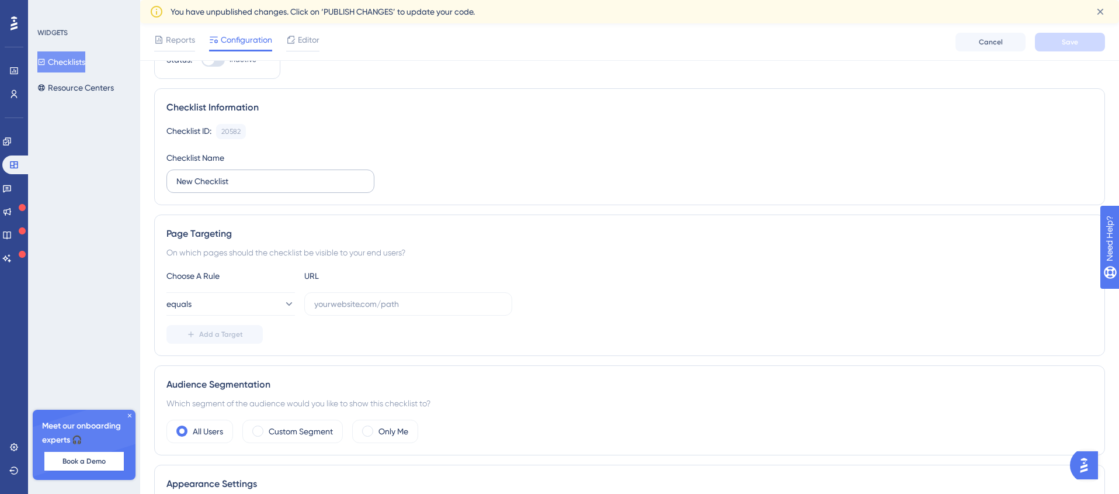
scroll to position [62, 0]
click at [346, 298] on input "text" at bounding box center [408, 299] width 188 height 13
paste input "[URL][DOMAIN_NAME]"
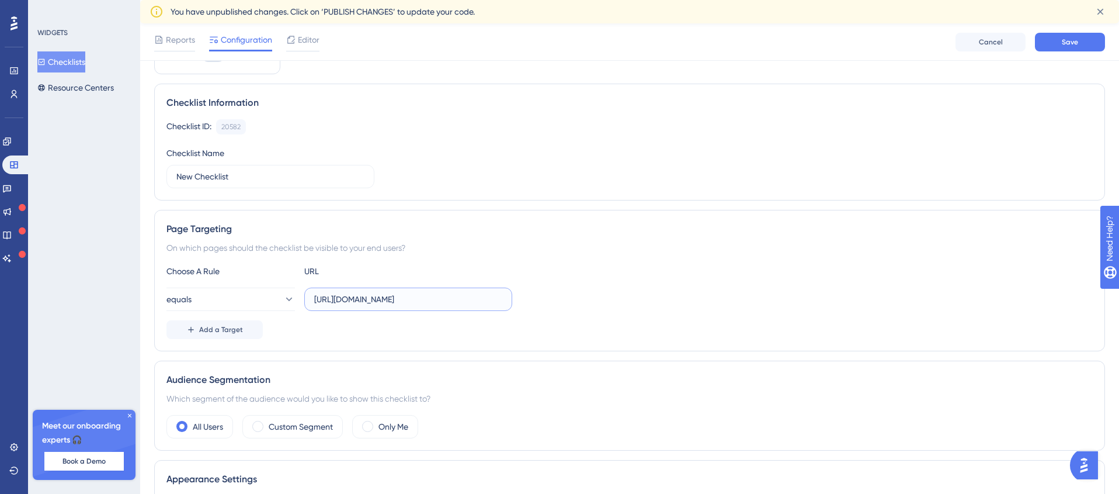
scroll to position [103, 0]
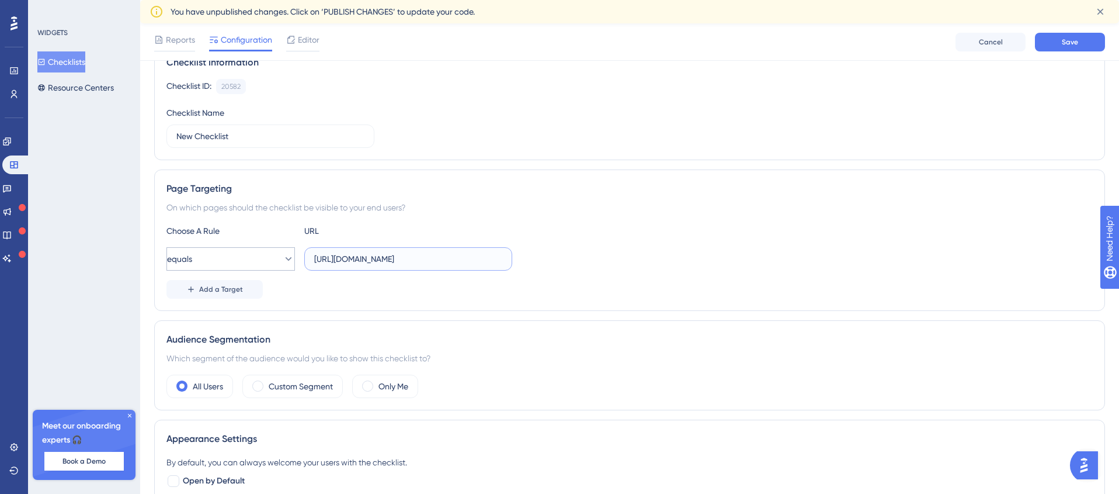
type input "[URL][DOMAIN_NAME]"
click at [241, 259] on button "equals" at bounding box center [230, 258] width 128 height 23
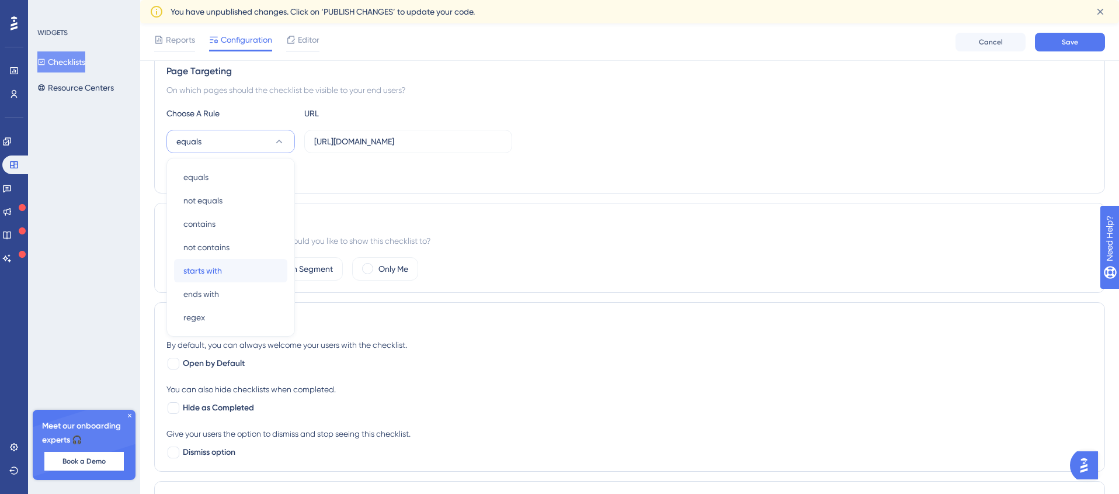
click at [210, 269] on span "starts with" at bounding box center [202, 270] width 39 height 14
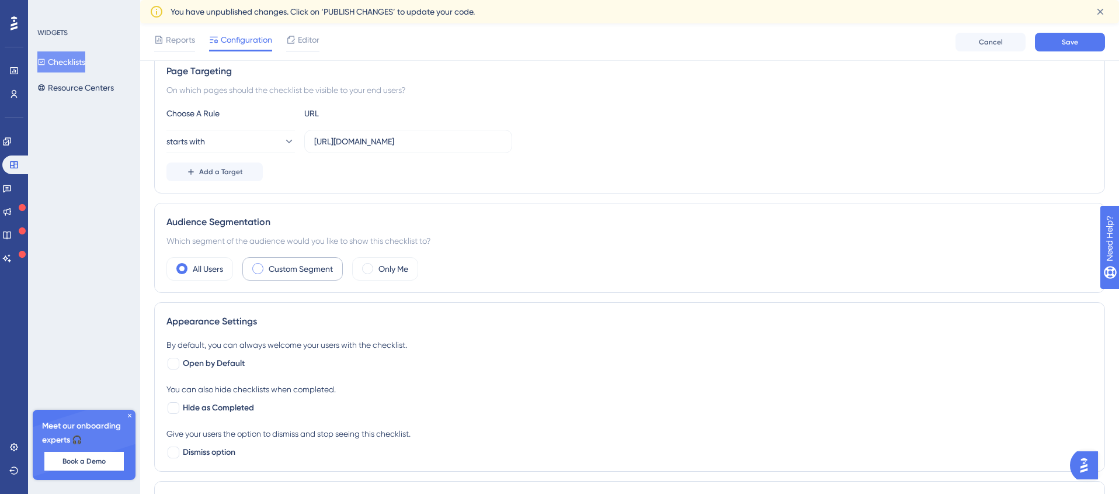
click at [275, 269] on label "Custom Segment" at bounding box center [301, 269] width 64 height 14
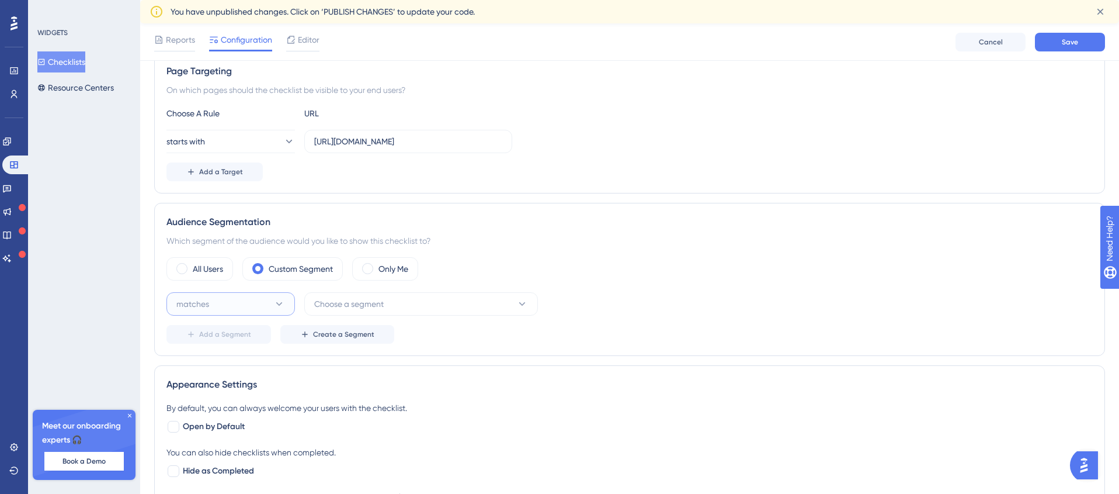
click at [223, 308] on button "matches" at bounding box center [230, 303] width 128 height 23
click at [350, 308] on span "Choose a segment" at bounding box center [349, 304] width 70 height 14
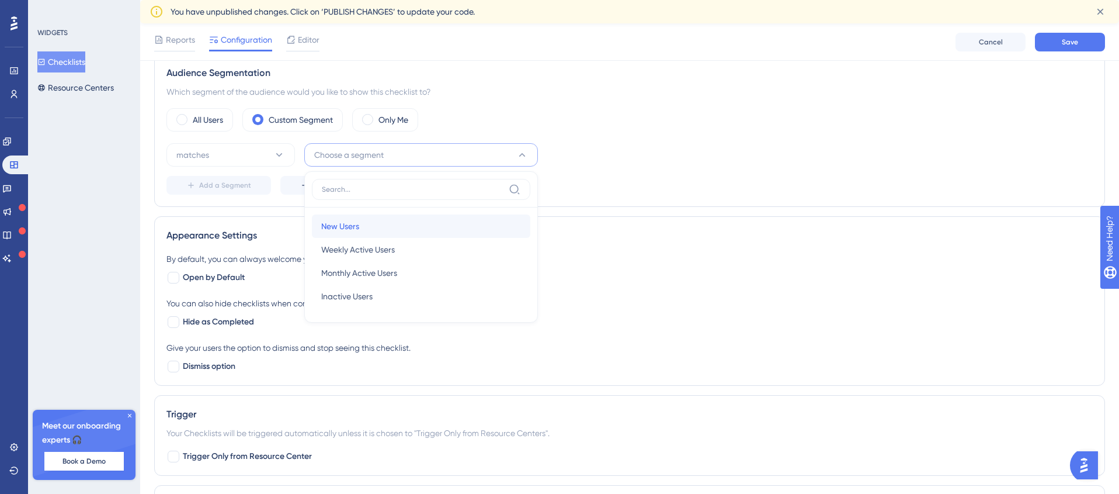
click at [357, 227] on span "New Users" at bounding box center [340, 226] width 38 height 14
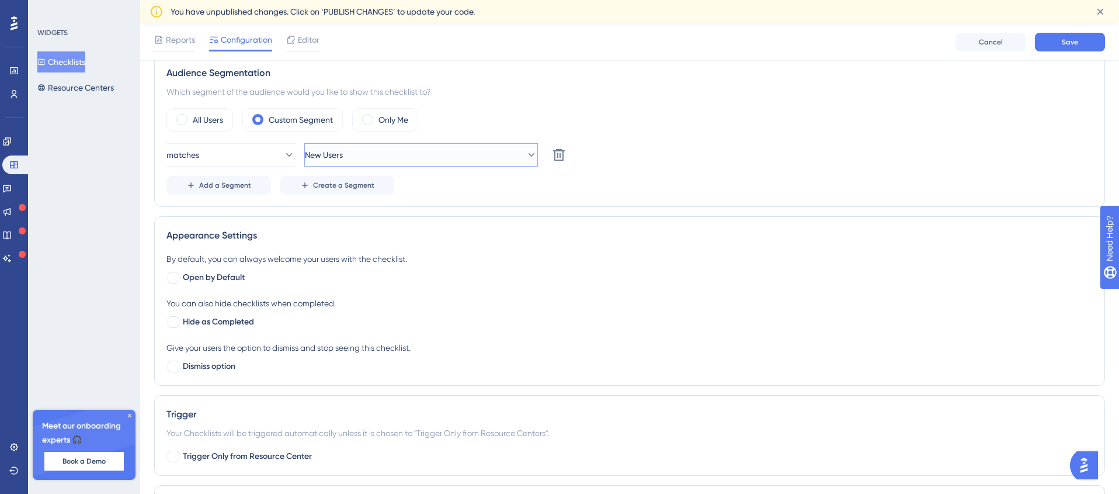
click at [333, 154] on span "New Users" at bounding box center [324, 155] width 38 height 14
click at [335, 154] on span "New Users" at bounding box center [333, 155] width 38 height 14
click at [339, 155] on span "New Users" at bounding box center [324, 155] width 38 height 14
click at [558, 155] on icon at bounding box center [559, 155] width 14 height 14
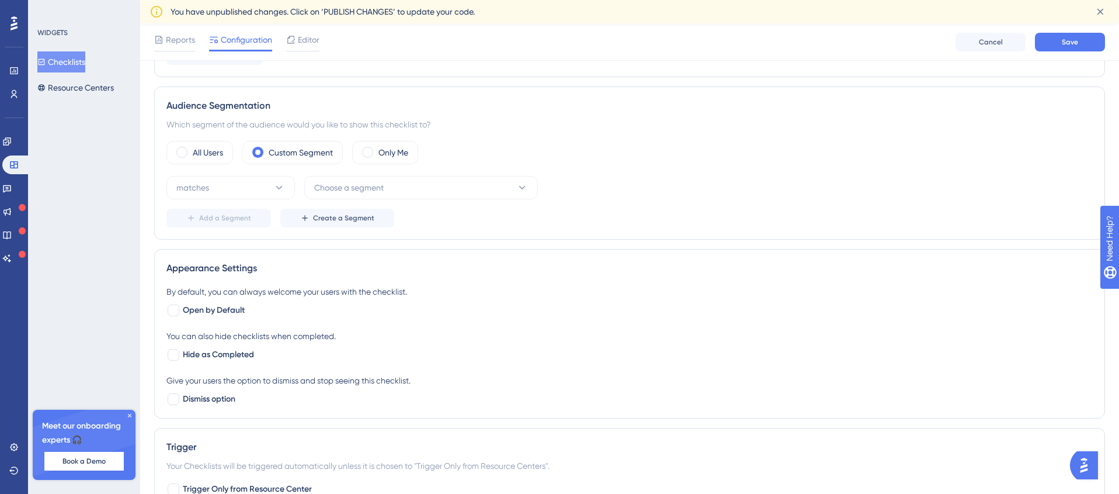
scroll to position [336, 0]
click at [200, 152] on label "All Users" at bounding box center [208, 153] width 30 height 14
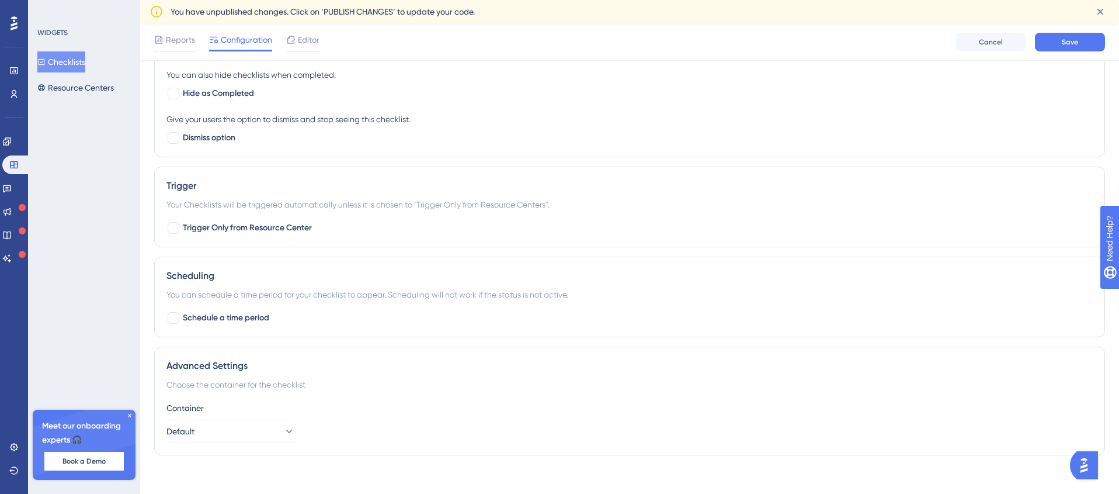
scroll to position [543, 0]
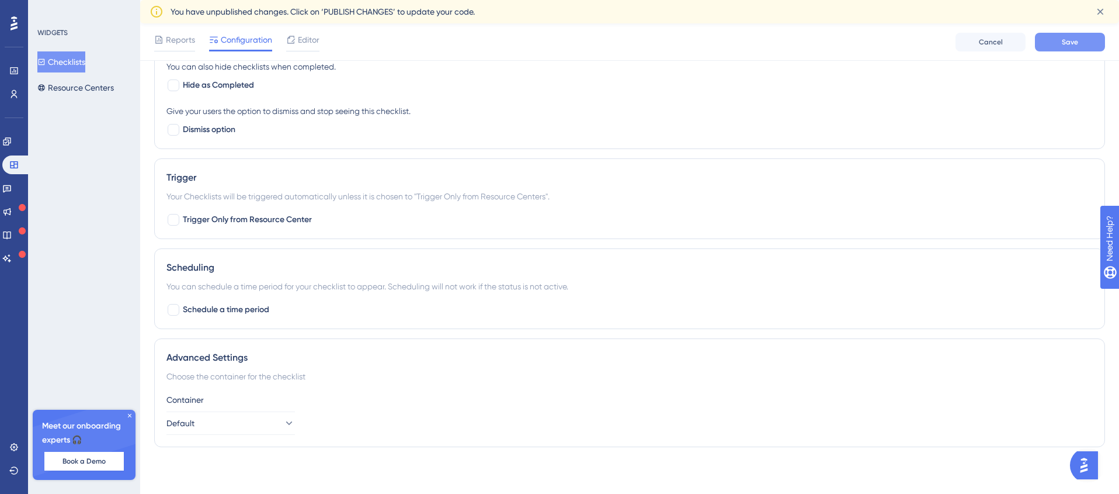
click at [1069, 43] on span "Save" at bounding box center [1070, 41] width 16 height 9
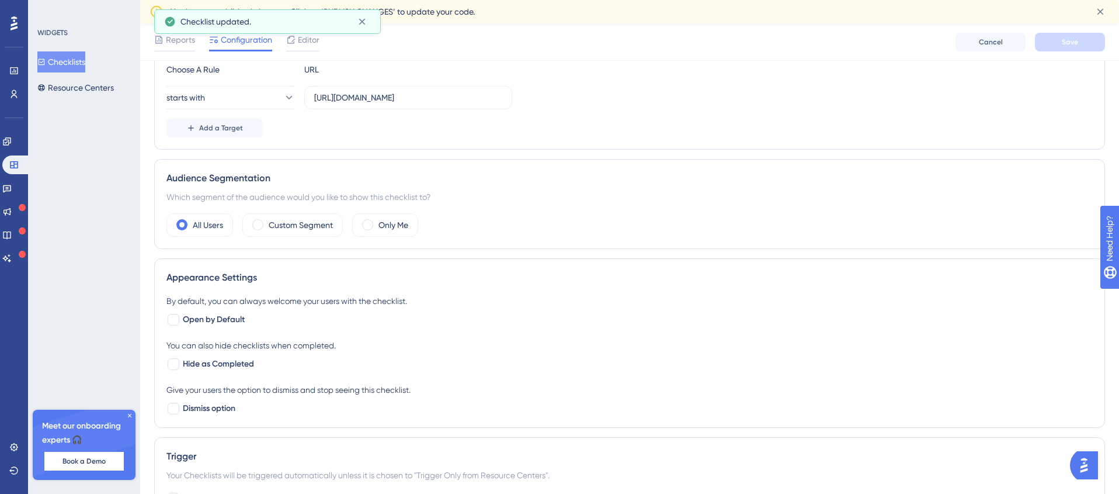
scroll to position [230, 0]
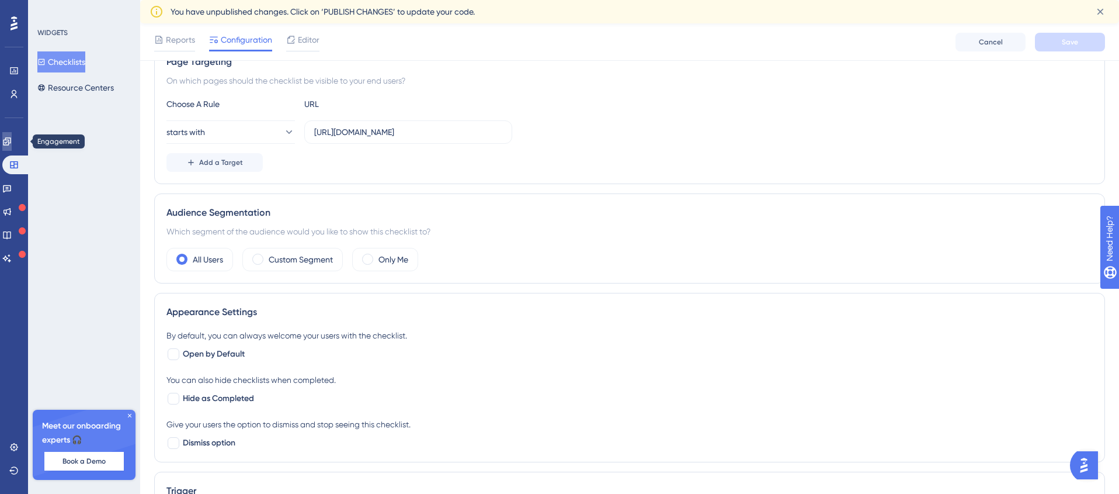
click at [12, 141] on icon at bounding box center [6, 141] width 9 height 9
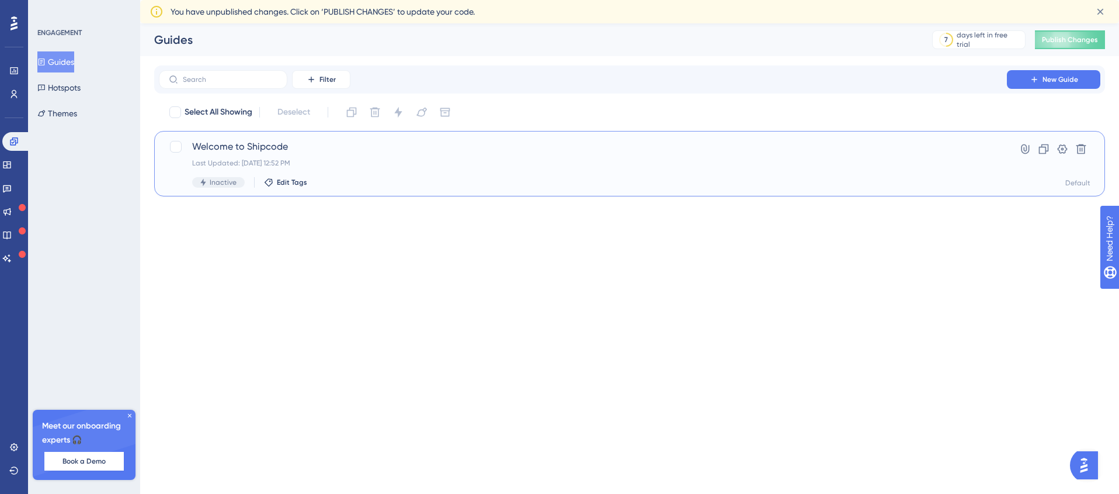
click at [238, 147] on span "Welcome to Shipcode" at bounding box center [582, 147] width 781 height 14
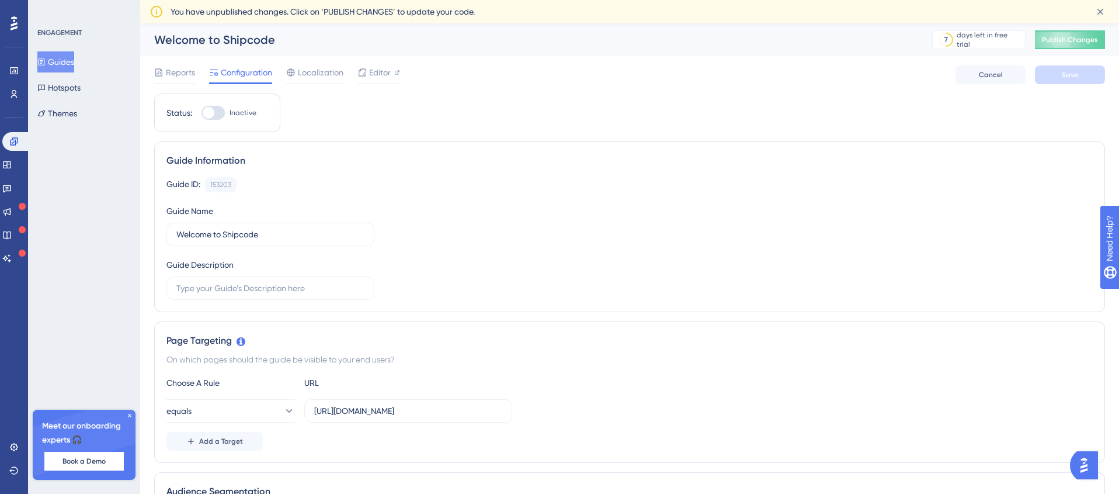
click at [223, 111] on div at bounding box center [212, 113] width 23 height 14
click at [201, 113] on input "Inactive" at bounding box center [201, 113] width 1 height 1
checkbox input "true"
click at [1073, 74] on span "Save" at bounding box center [1070, 74] width 16 height 9
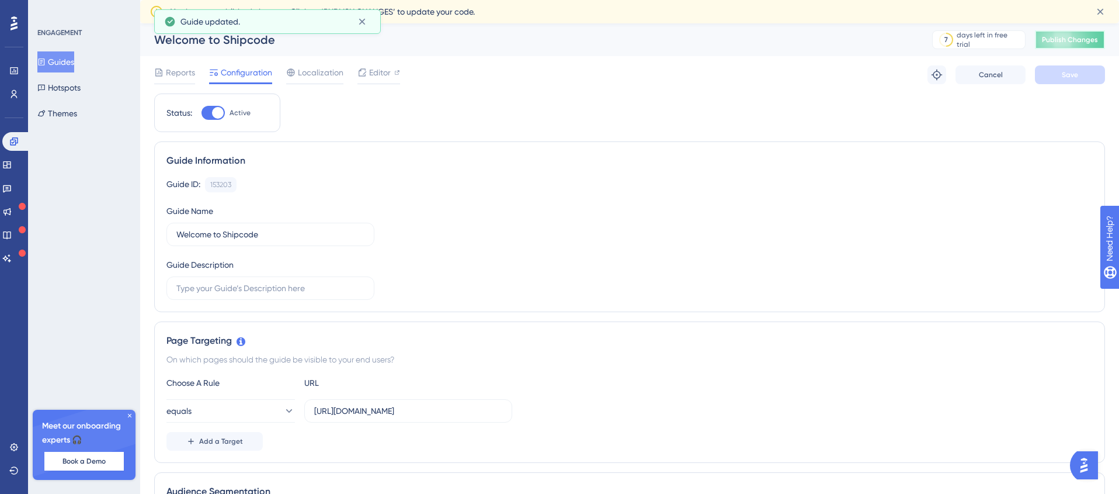
click at [1068, 38] on span "Publish Changes" at bounding box center [1070, 39] width 56 height 9
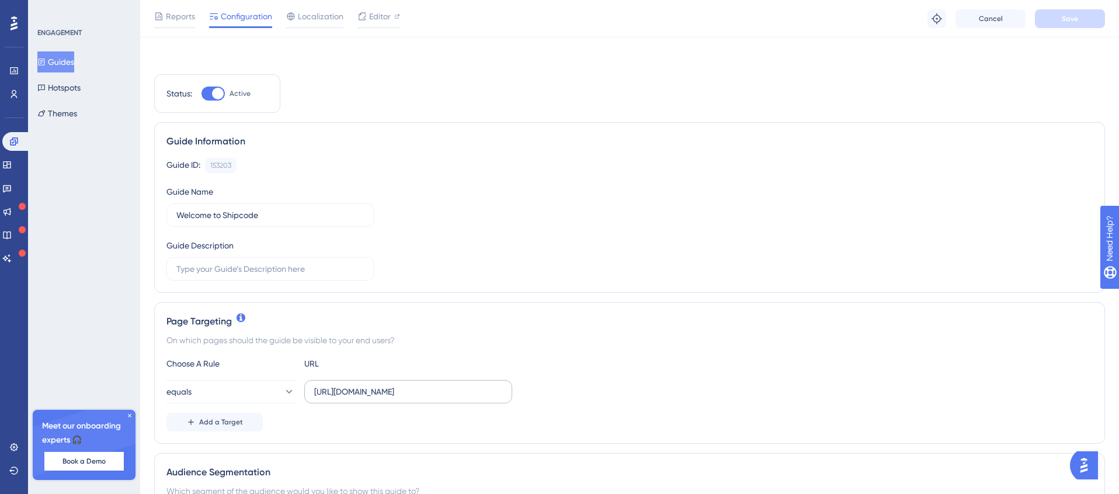
scroll to position [58, 0]
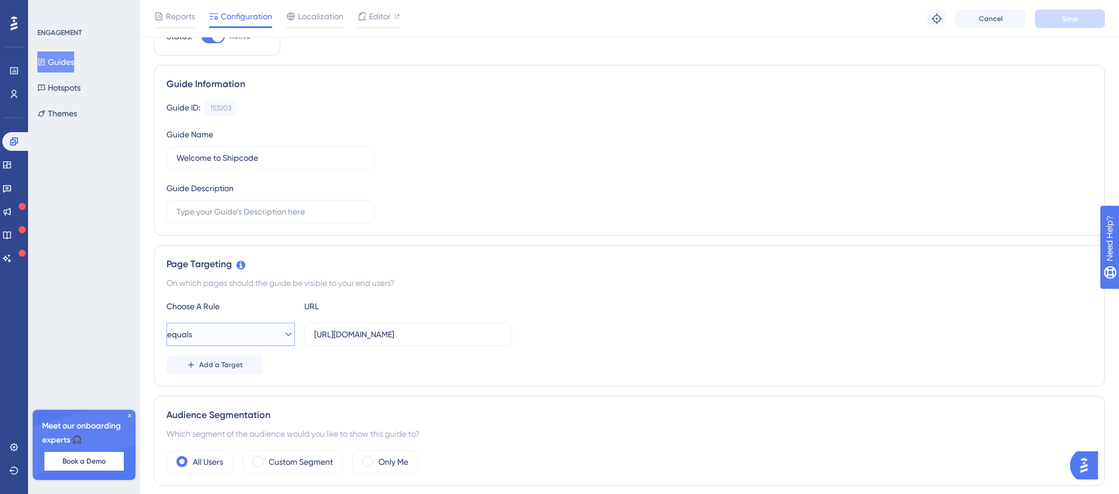
click at [283, 332] on icon at bounding box center [289, 334] width 12 height 12
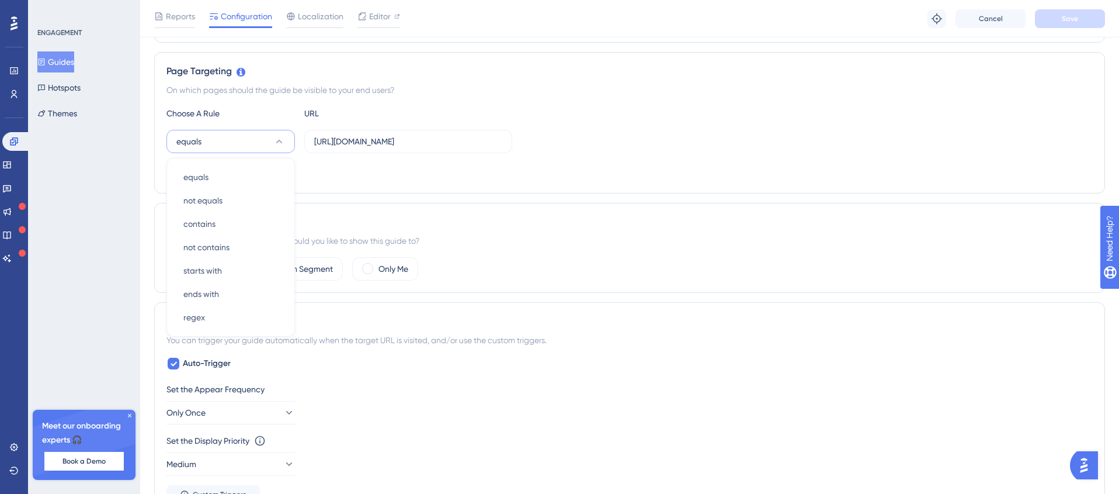
click at [350, 182] on div "Page Targeting On which pages should the guide be visible to your end users? Ch…" at bounding box center [629, 122] width 951 height 141
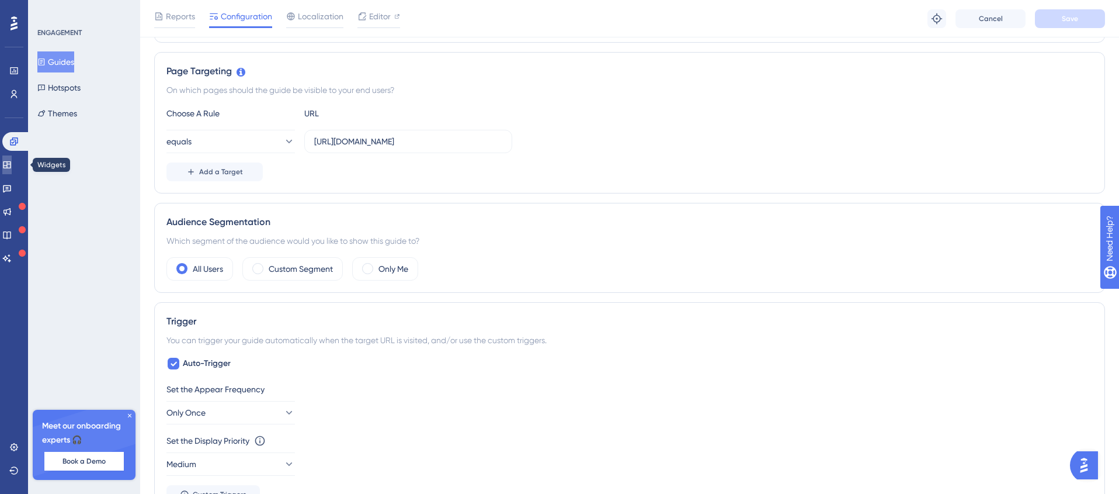
click at [11, 166] on icon at bounding box center [7, 164] width 8 height 7
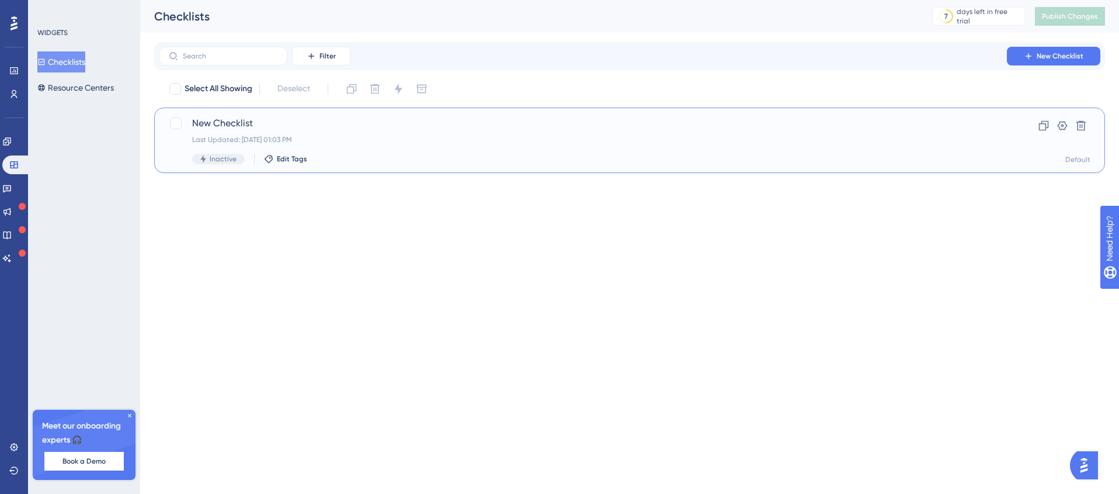
click at [218, 130] on div "New Checklist Last Updated: [DATE] 01:03 PM Inactive Edit Tags" at bounding box center [582, 140] width 781 height 48
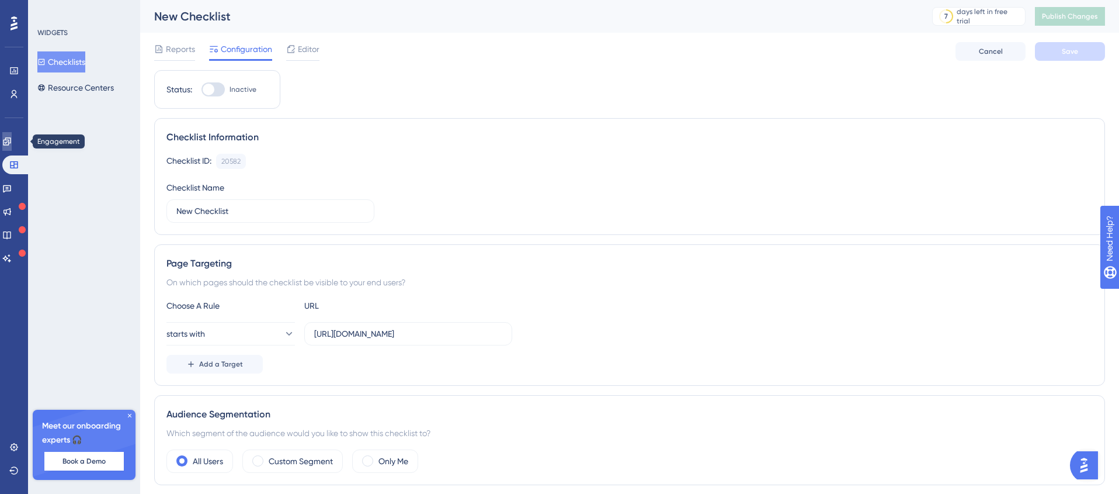
click at [12, 141] on link at bounding box center [6, 141] width 9 height 19
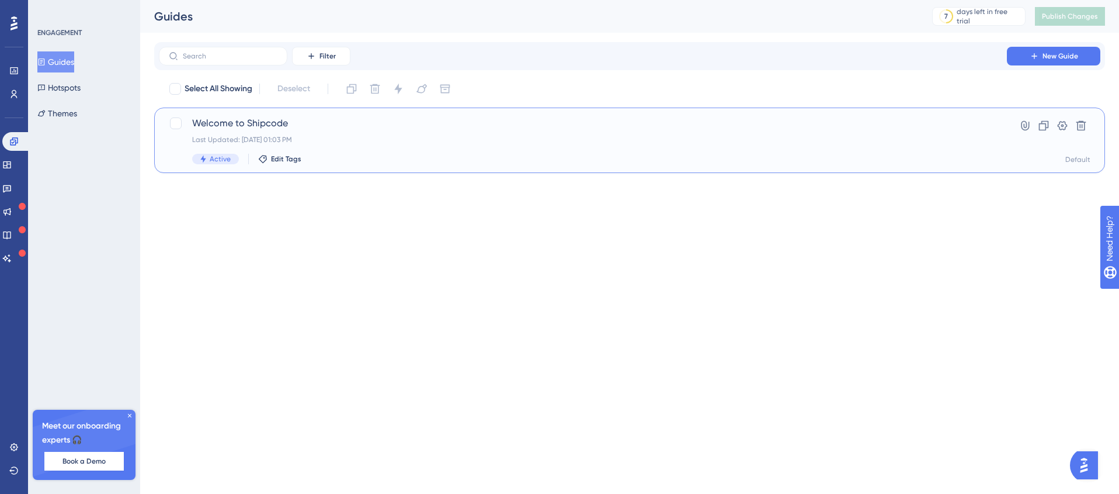
click at [217, 133] on div "Welcome to Shipcode Last Updated: [DATE] 01:03 PM Active Edit Tags" at bounding box center [582, 140] width 781 height 48
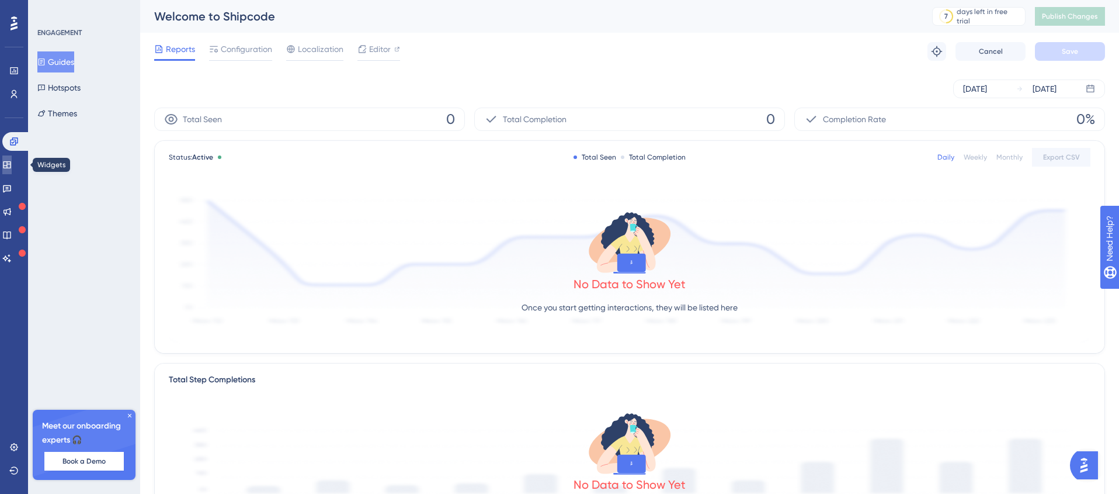
click at [12, 166] on icon at bounding box center [6, 164] width 9 height 9
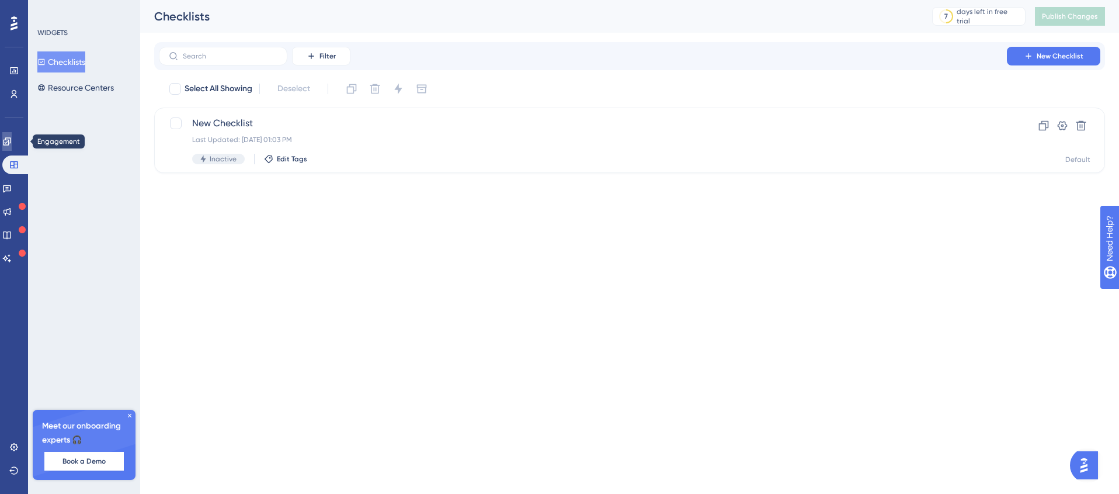
click at [11, 140] on icon at bounding box center [7, 141] width 8 height 8
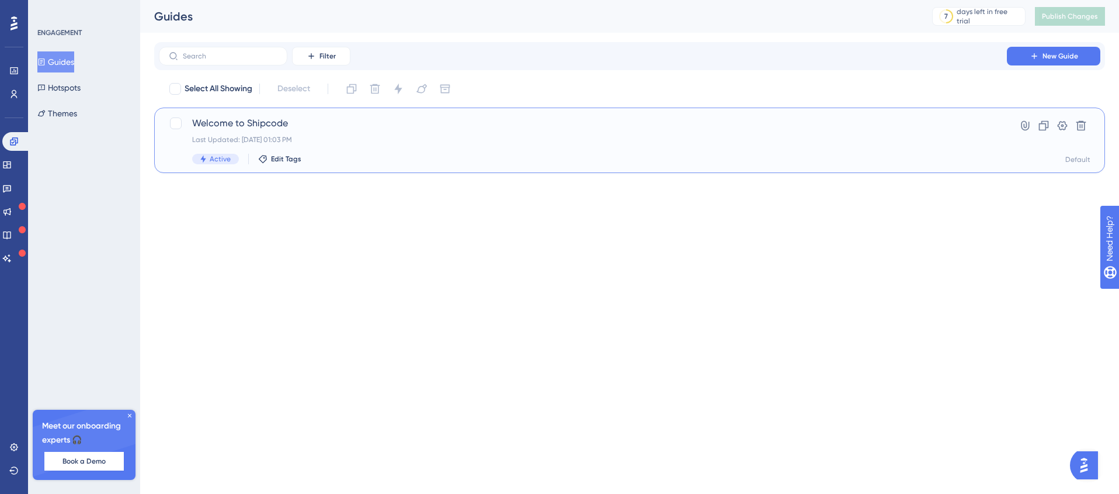
click at [253, 127] on span "Welcome to Shipcode" at bounding box center [582, 123] width 781 height 14
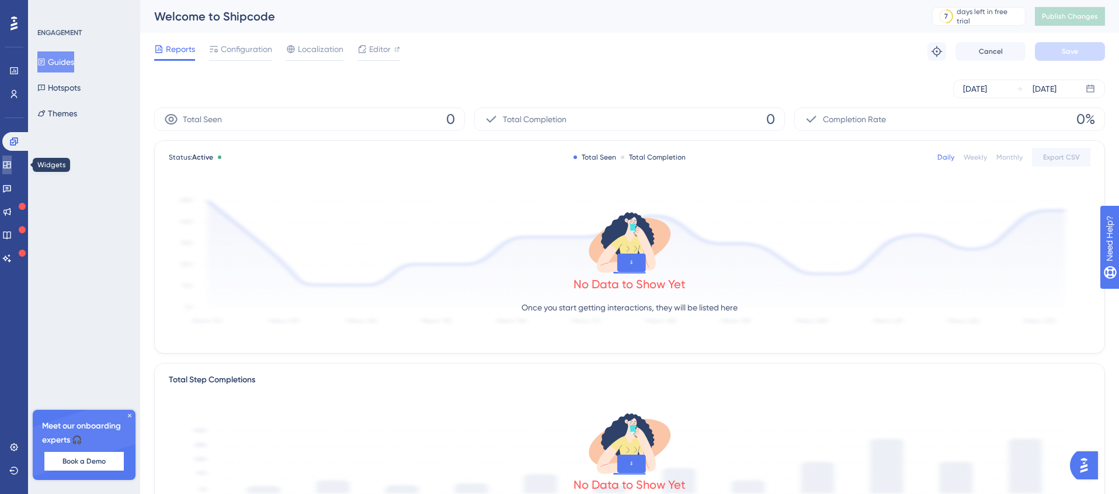
click at [11, 163] on icon at bounding box center [7, 164] width 8 height 7
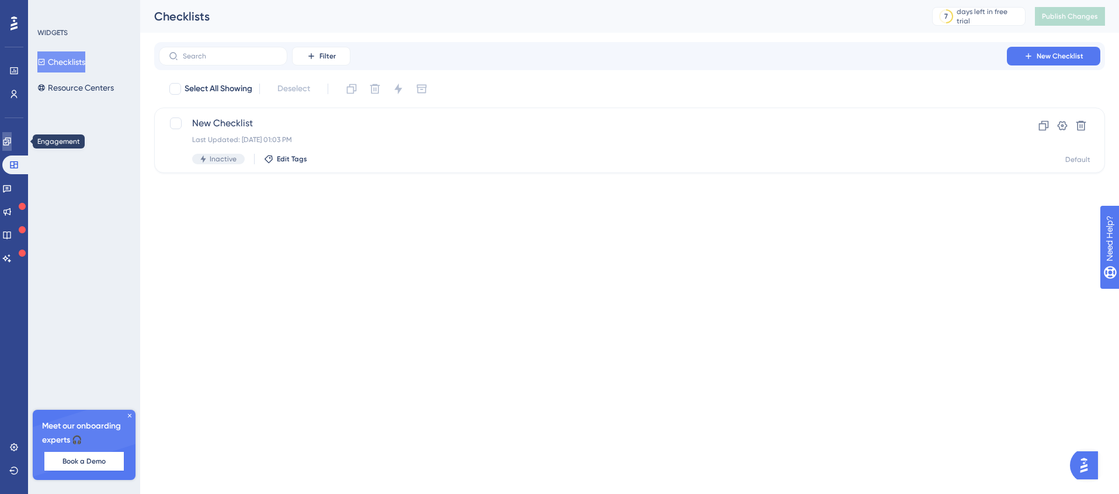
click at [12, 142] on icon at bounding box center [6, 141] width 9 height 9
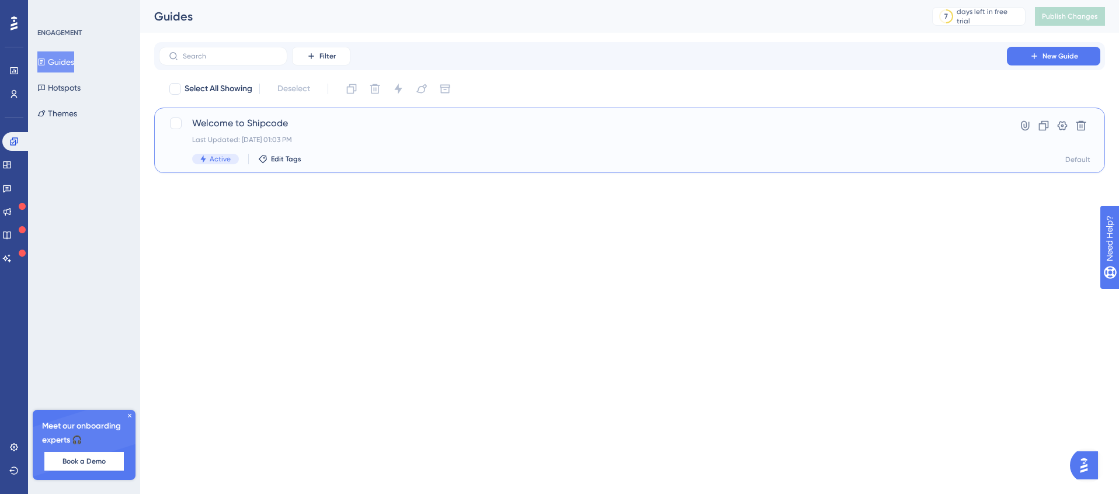
click at [241, 129] on span "Welcome to Shipcode" at bounding box center [582, 123] width 781 height 14
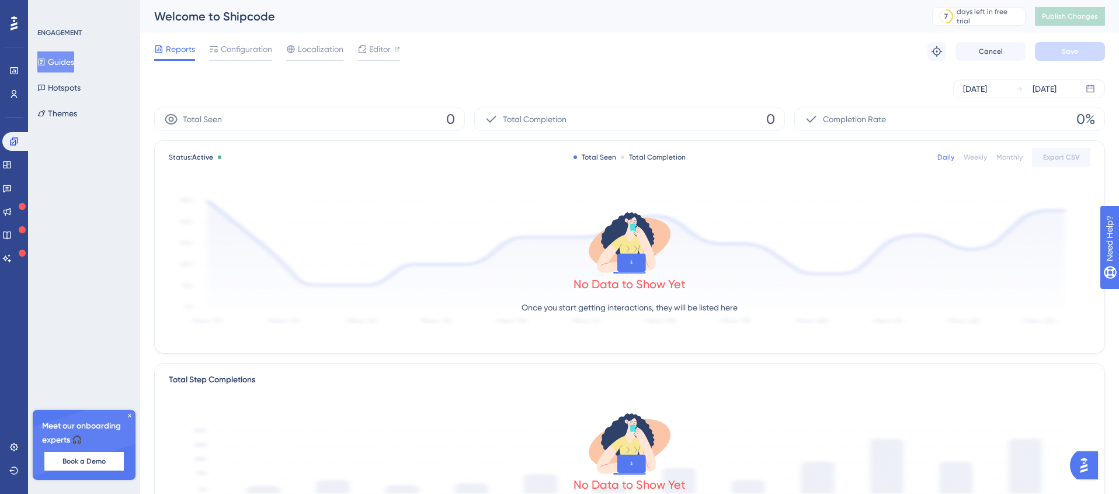
click at [66, 61] on button "Guides" at bounding box center [55, 61] width 37 height 21
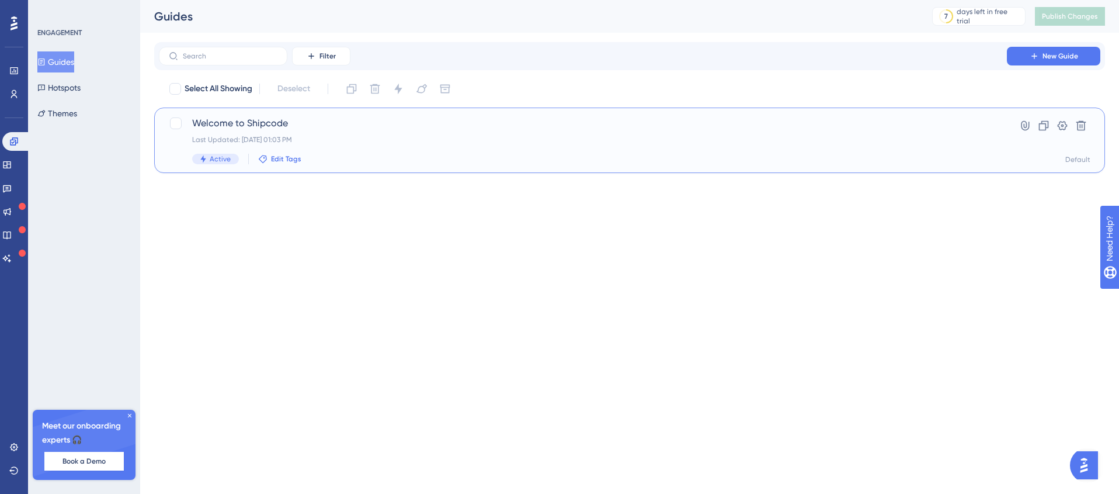
drag, startPoint x: 277, startPoint y: 159, endPoint x: 355, endPoint y: 155, distance: 78.4
click at [355, 155] on div "Active Edit Tags" at bounding box center [582, 159] width 781 height 11
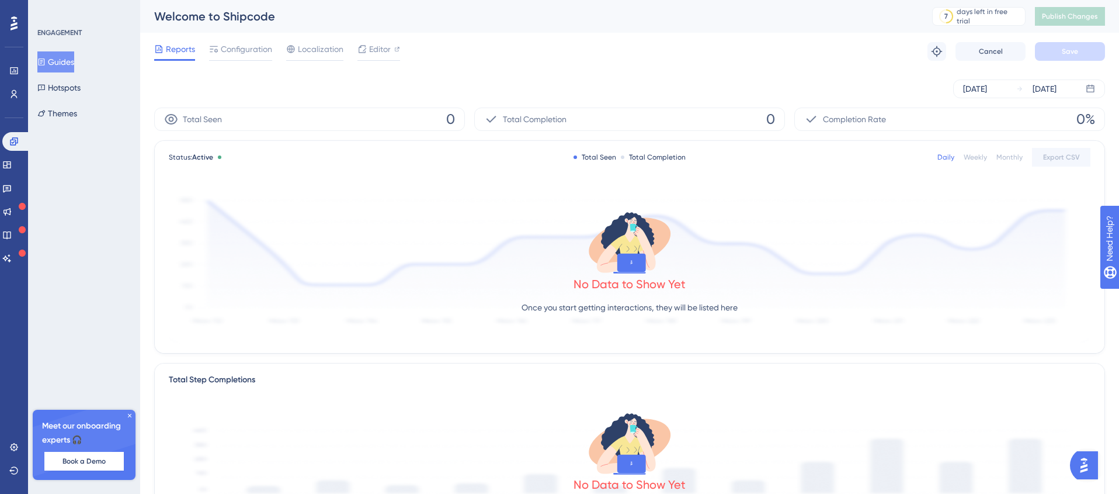
click at [71, 63] on button "Guides" at bounding box center [55, 61] width 37 height 21
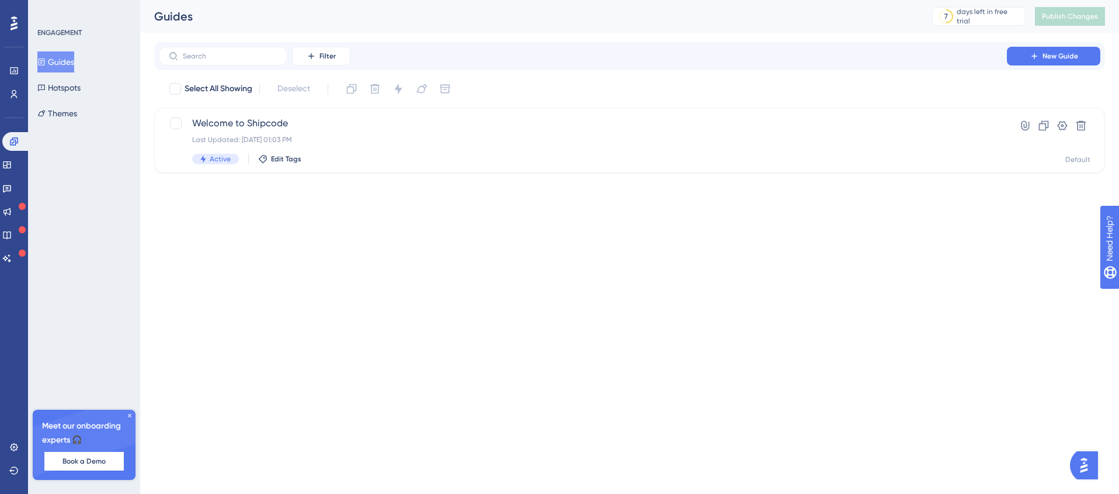
click at [69, 64] on button "Guides" at bounding box center [55, 61] width 37 height 21
click at [224, 126] on span "Welcome to Shipcode" at bounding box center [582, 123] width 781 height 14
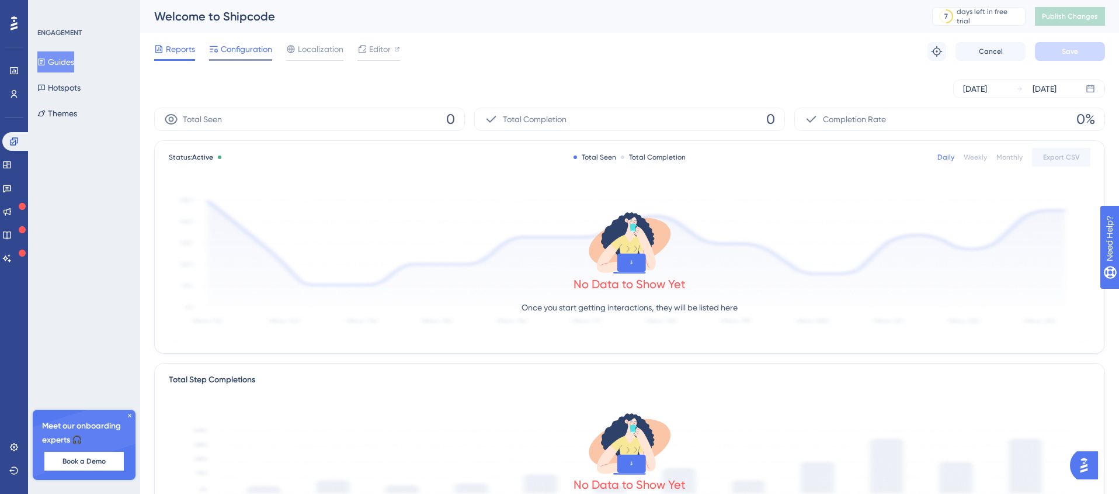
click at [239, 54] on span "Configuration" at bounding box center [246, 49] width 51 height 14
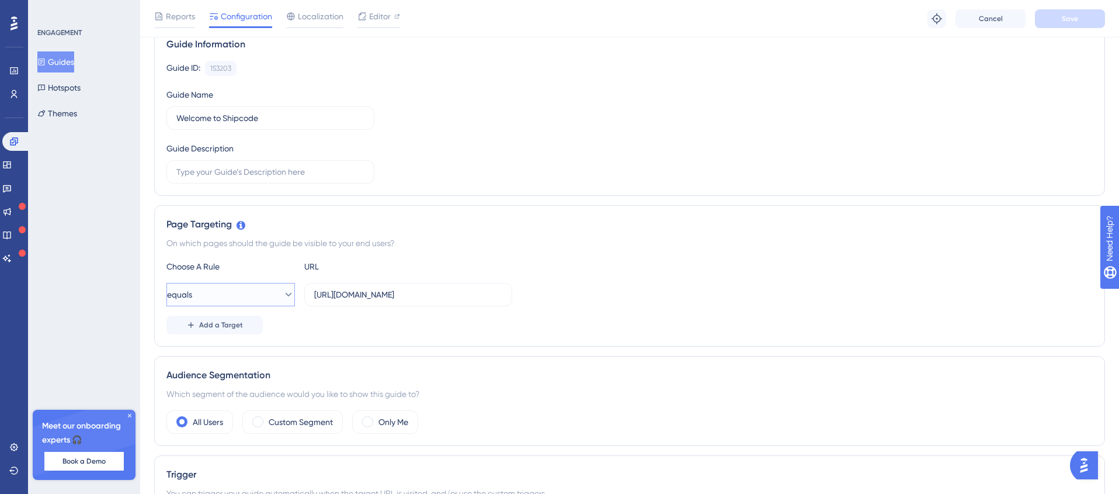
click at [283, 291] on icon at bounding box center [289, 295] width 12 height 12
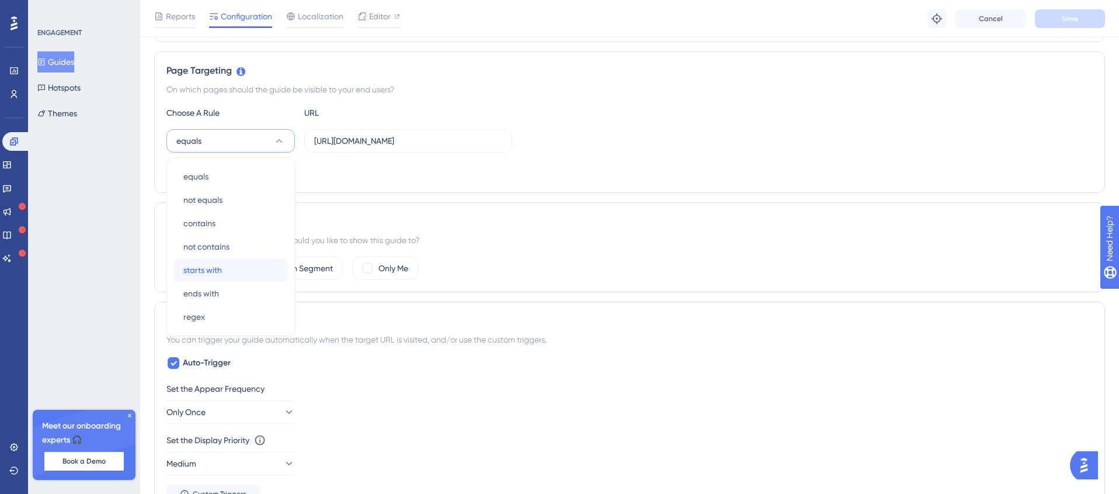
click at [204, 269] on span "starts with" at bounding box center [202, 270] width 39 height 14
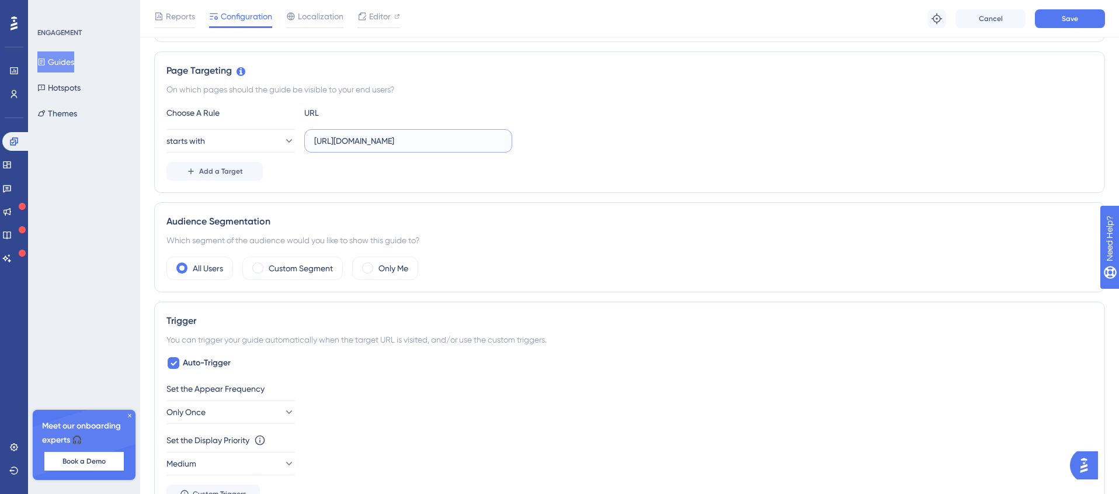
click at [450, 140] on input "[URL][DOMAIN_NAME]" at bounding box center [408, 140] width 188 height 13
click at [308, 179] on div "Add a Target" at bounding box center [629, 171] width 926 height 19
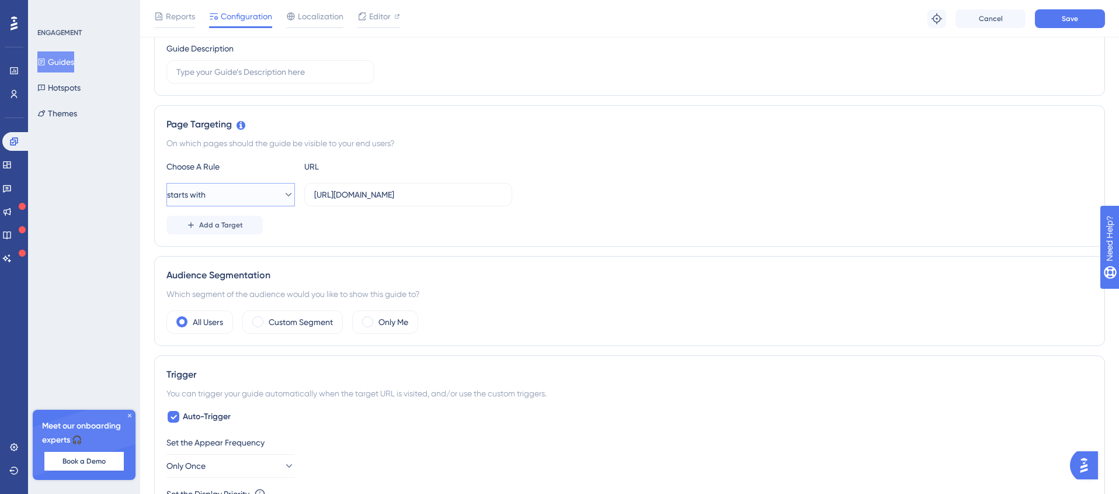
click at [234, 192] on button "starts with" at bounding box center [230, 194] width 128 height 23
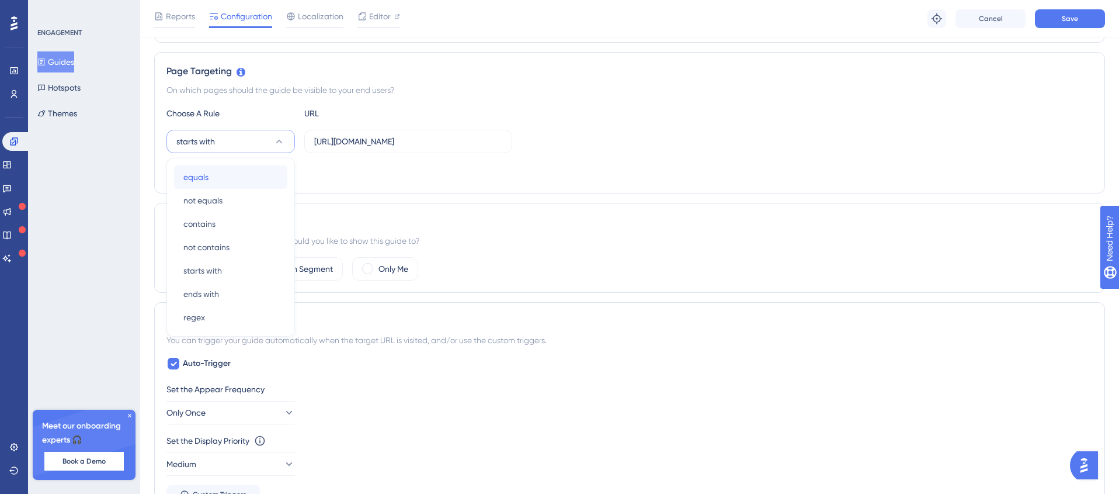
click at [214, 175] on div "equals equals" at bounding box center [230, 176] width 95 height 23
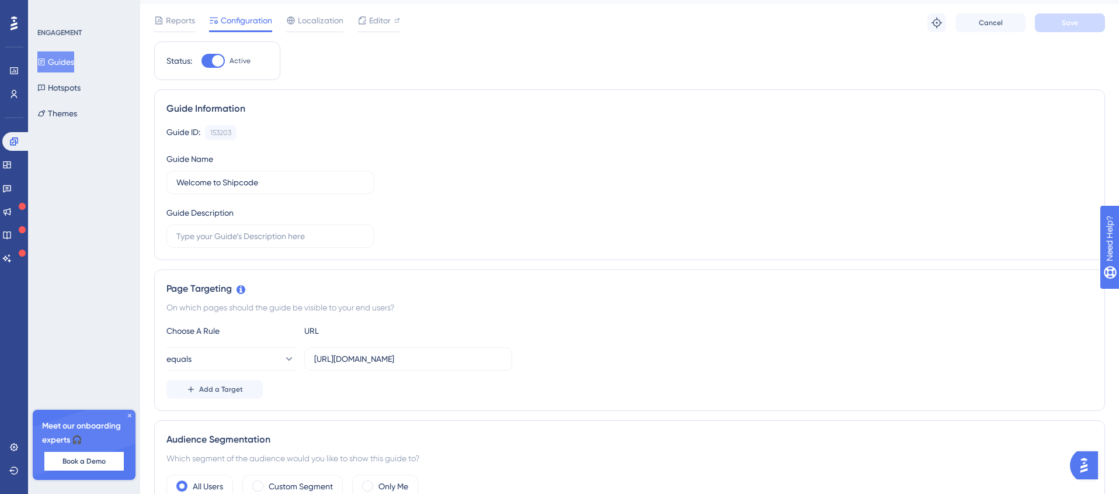
scroll to position [0, 0]
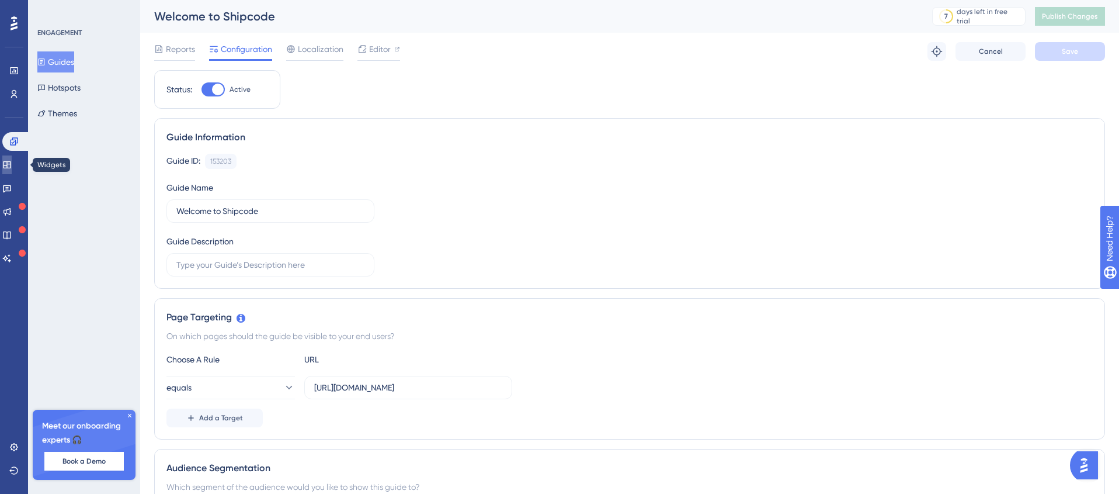
click at [11, 162] on icon at bounding box center [7, 164] width 8 height 7
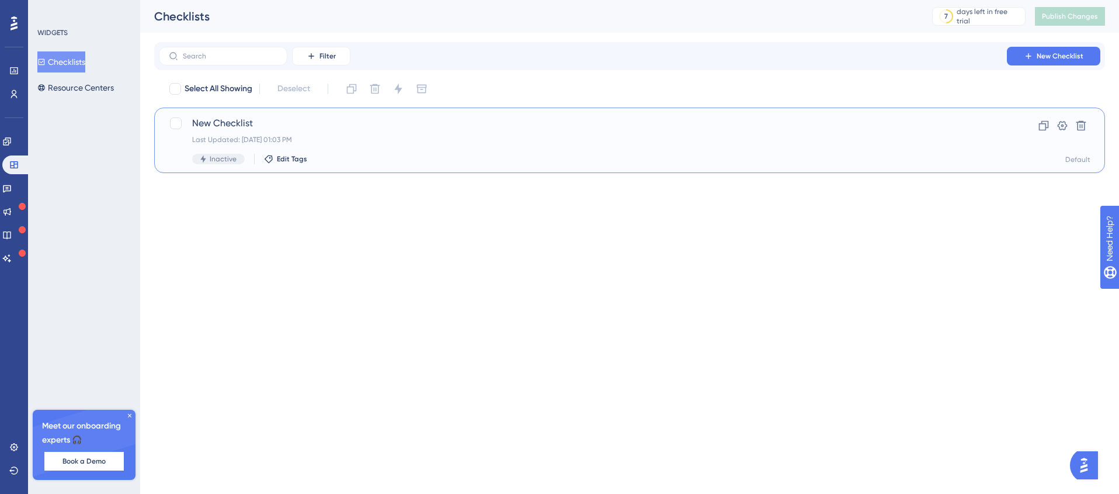
click at [238, 121] on span "New Checklist" at bounding box center [582, 123] width 781 height 14
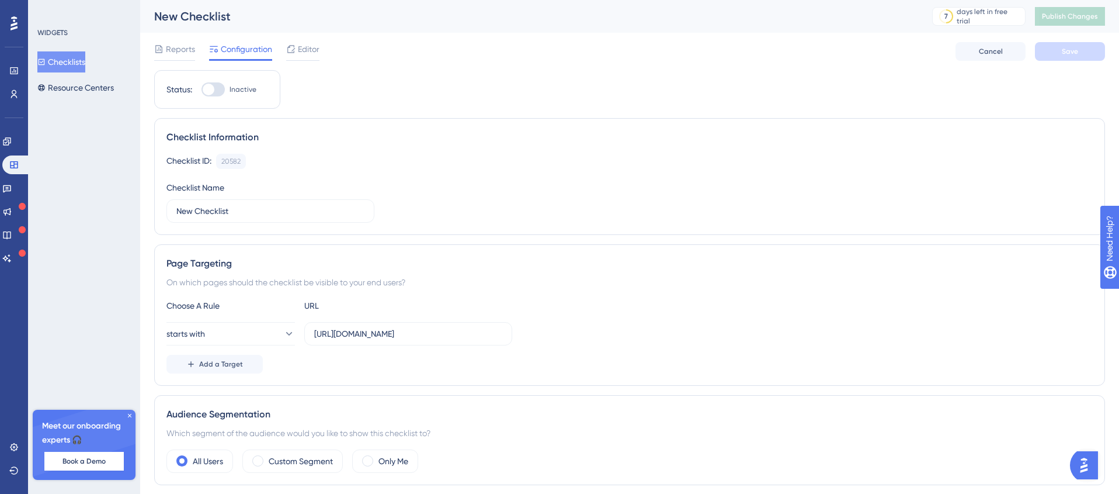
click at [220, 88] on div at bounding box center [212, 89] width 23 height 14
click at [201, 89] on input "Inactive" at bounding box center [201, 89] width 1 height 1
checkbox input "true"
click at [1066, 50] on span "Save" at bounding box center [1070, 51] width 16 height 9
click at [1060, 13] on span "Publish Changes" at bounding box center [1070, 16] width 56 height 9
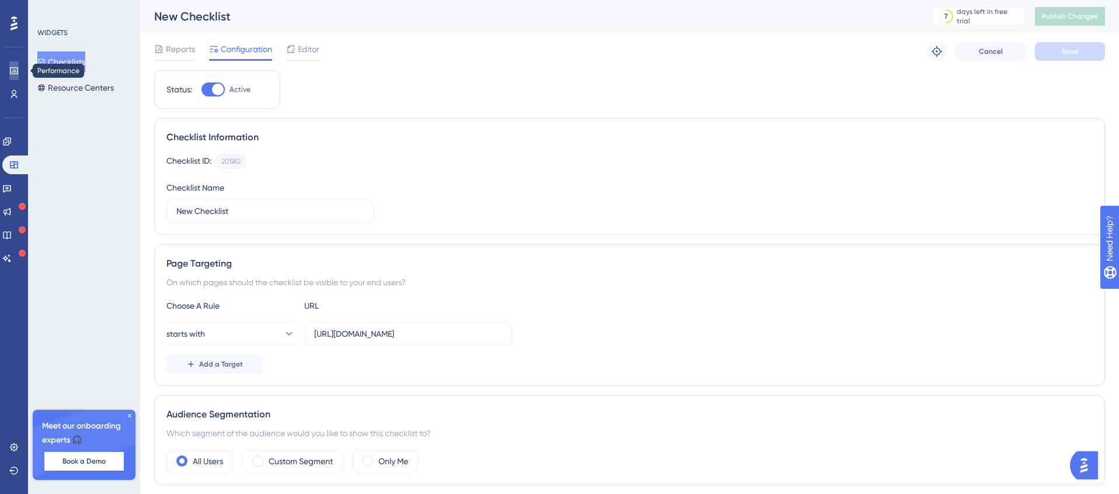
click at [12, 71] on icon at bounding box center [14, 70] width 8 height 7
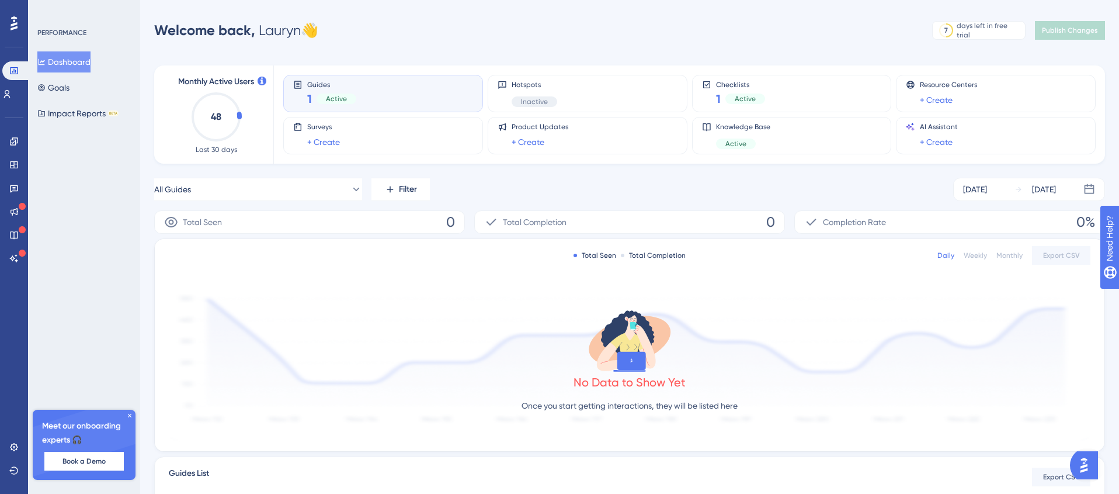
click at [130, 415] on icon at bounding box center [130, 416] width 4 height 4
